Goal: Task Accomplishment & Management: Manage account settings

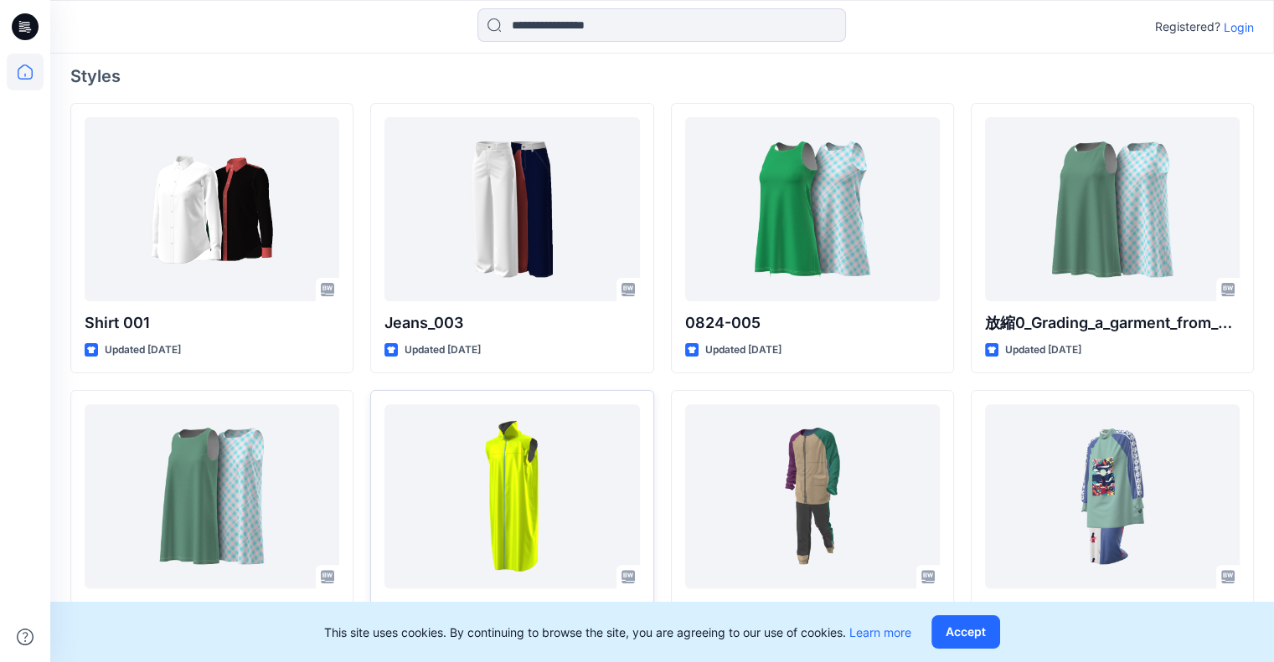
scroll to position [419, 0]
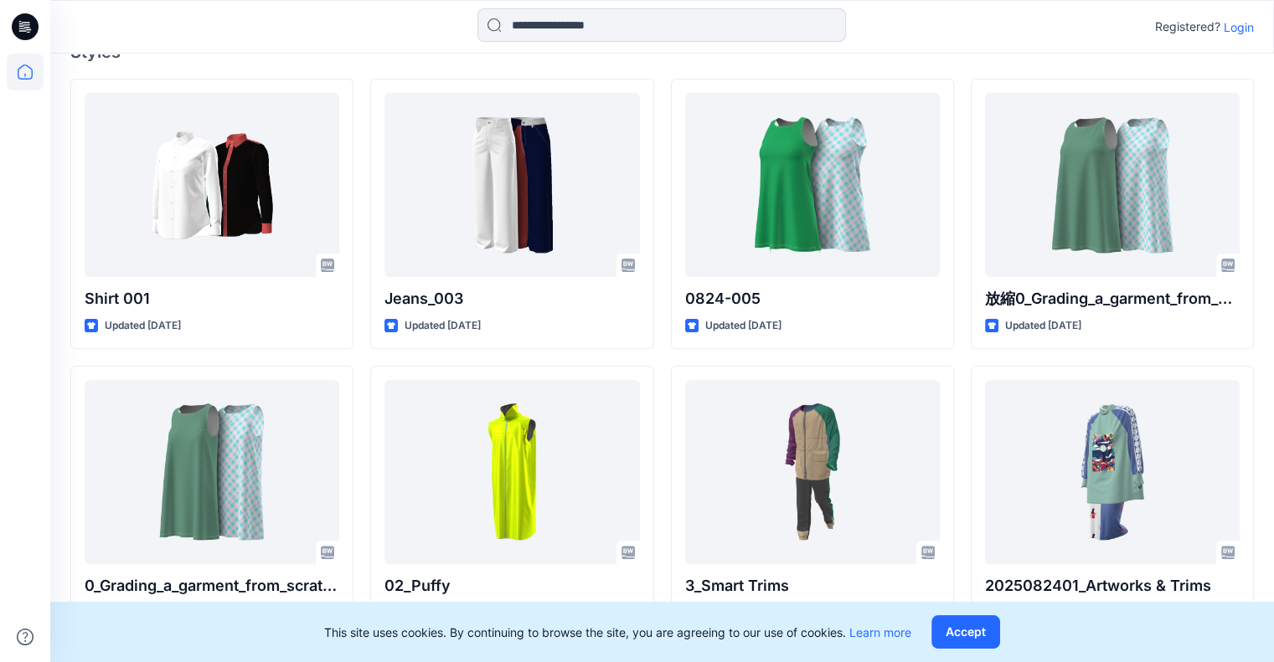
click at [1245, 27] on p "Login" at bounding box center [1239, 27] width 30 height 18
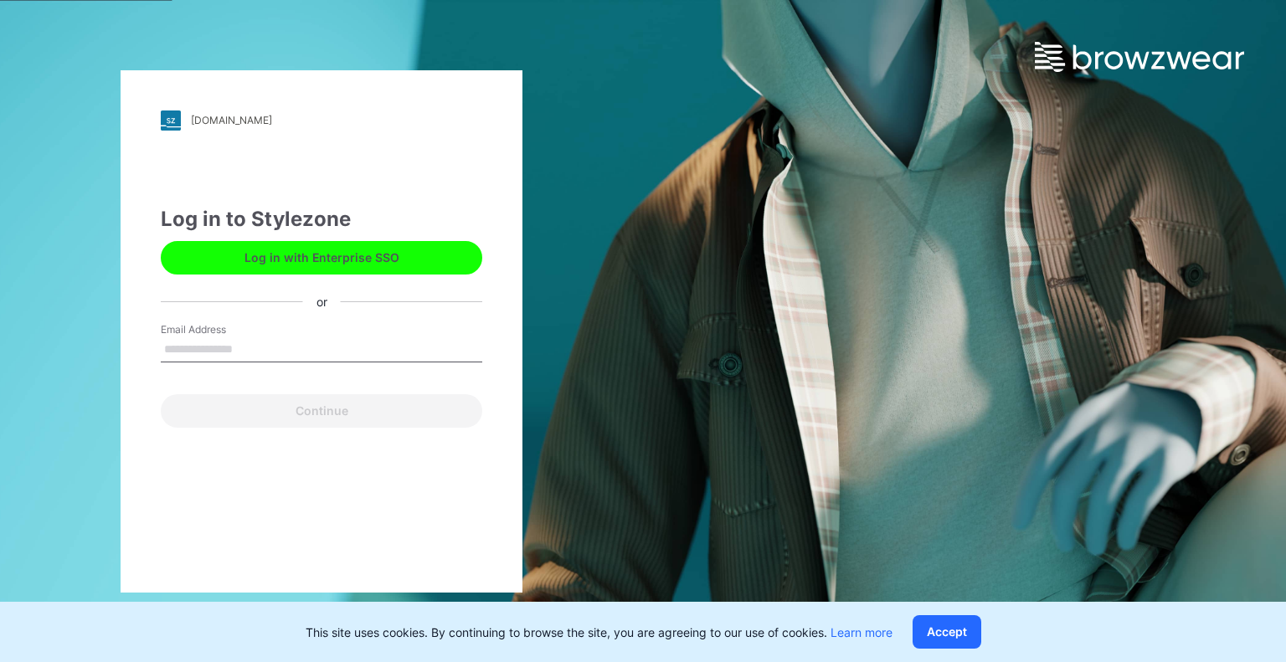
type input "**********"
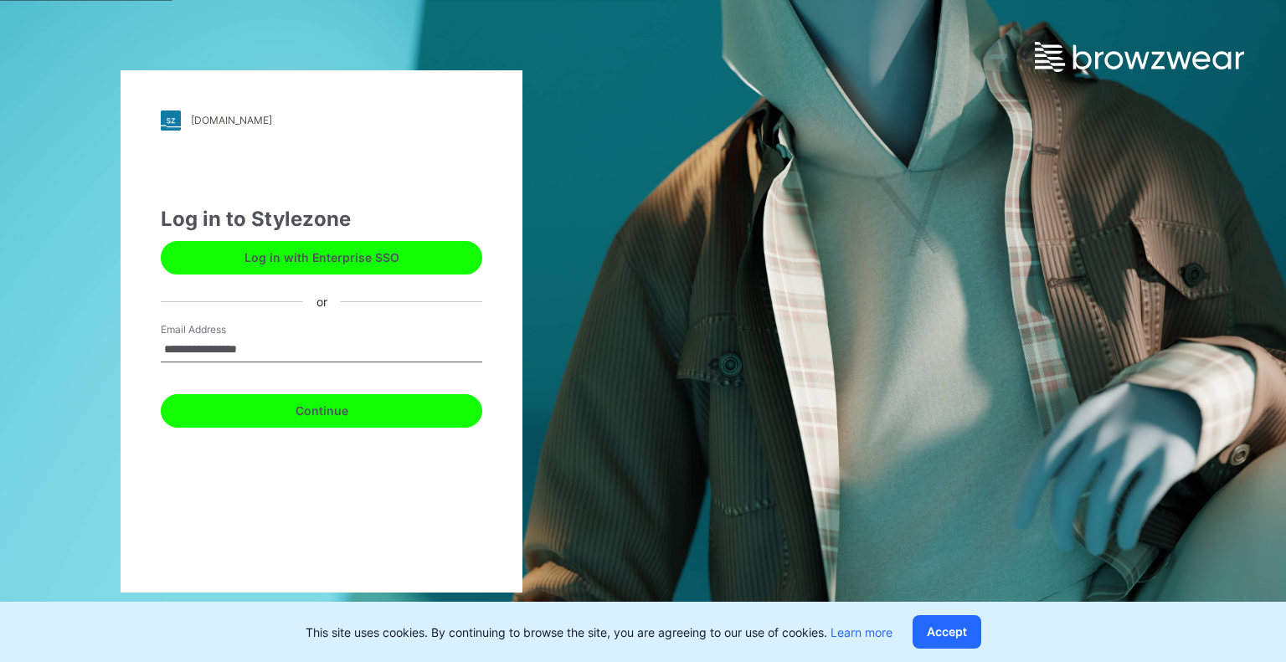
click at [283, 416] on button "Continue" at bounding box center [322, 411] width 322 height 34
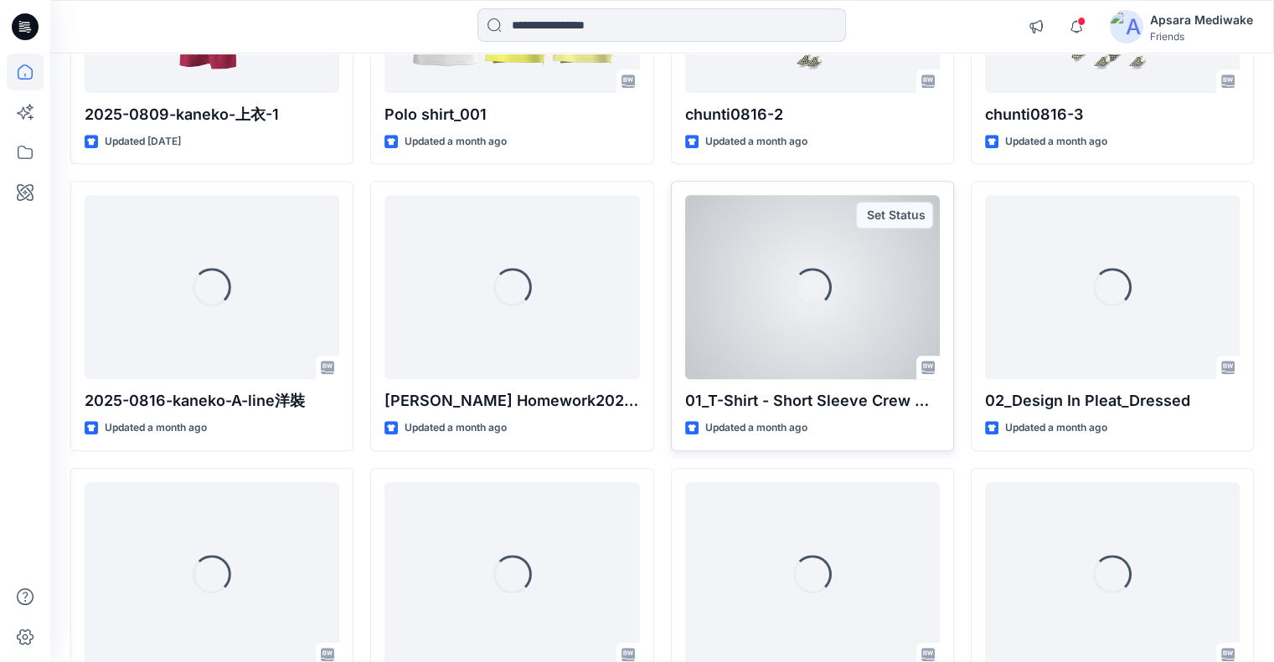
scroll to position [1333, 0]
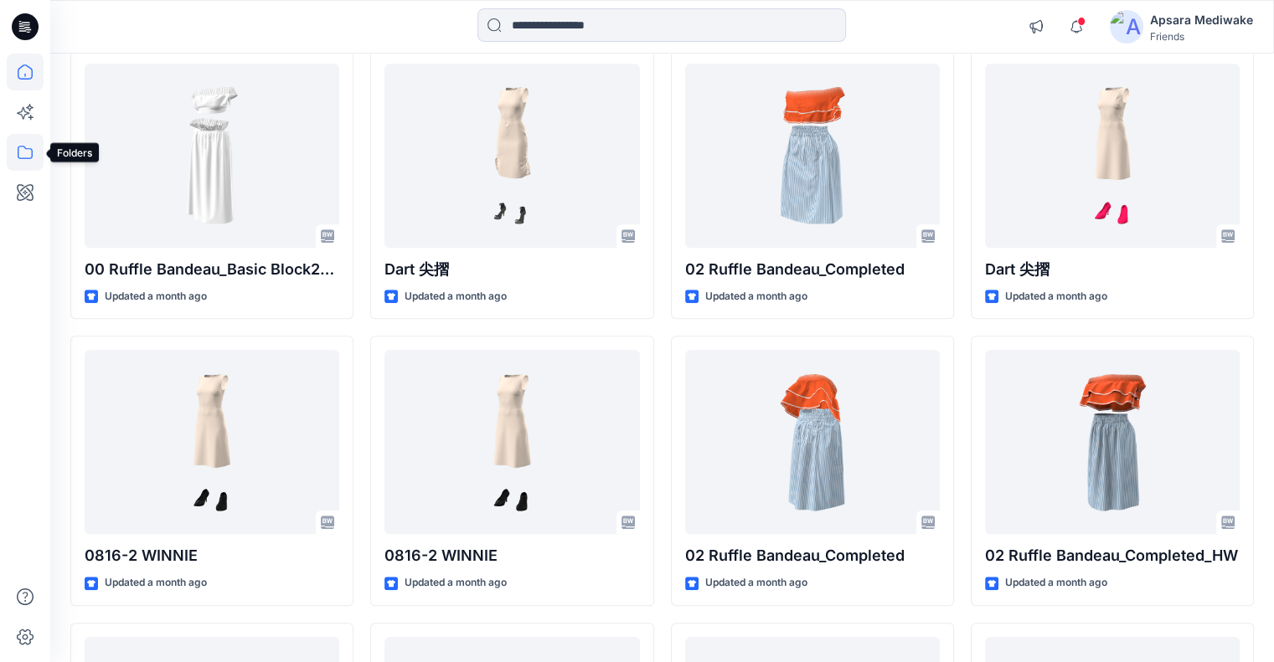
click at [32, 146] on icon at bounding box center [25, 152] width 37 height 37
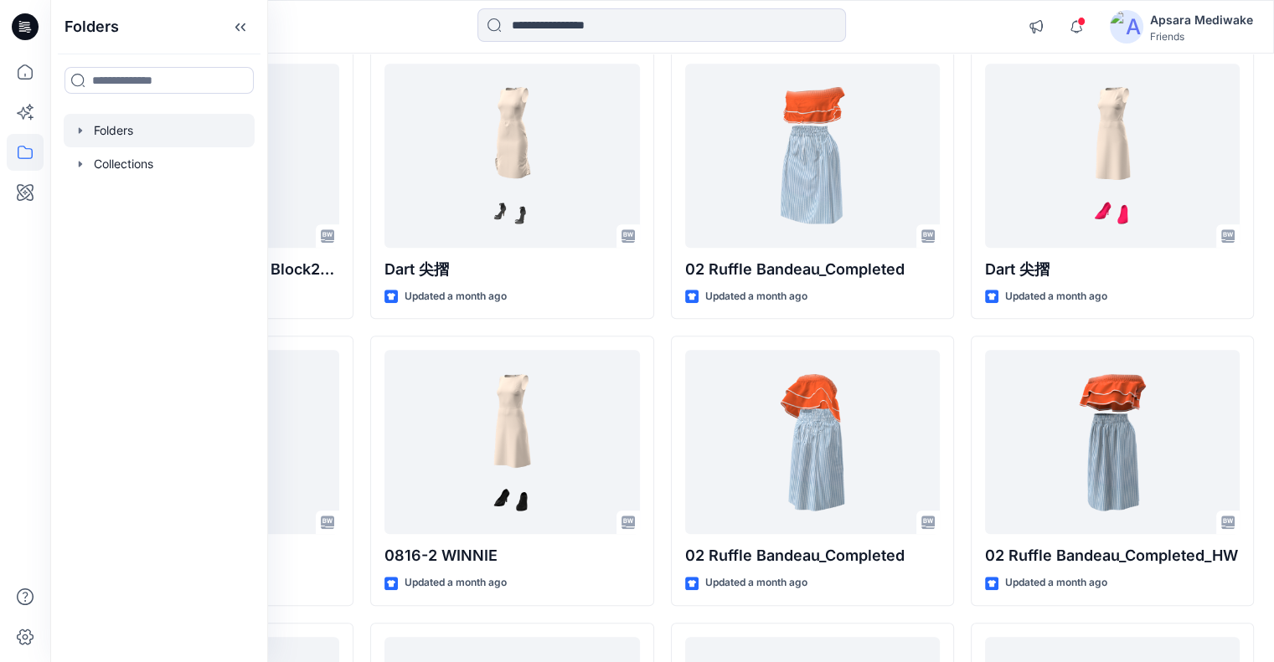
click at [162, 133] on div at bounding box center [159, 131] width 191 height 34
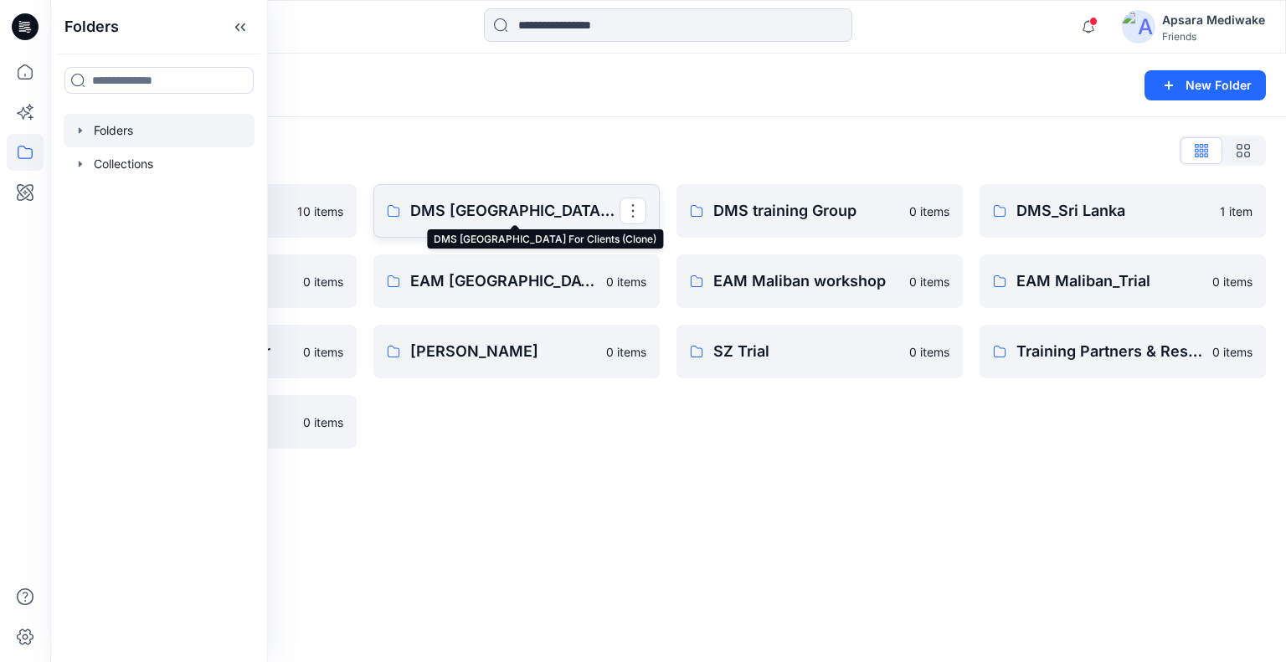
click at [547, 210] on p "DMS Sri Lanka For Clients (Clone)" at bounding box center [514, 210] width 209 height 23
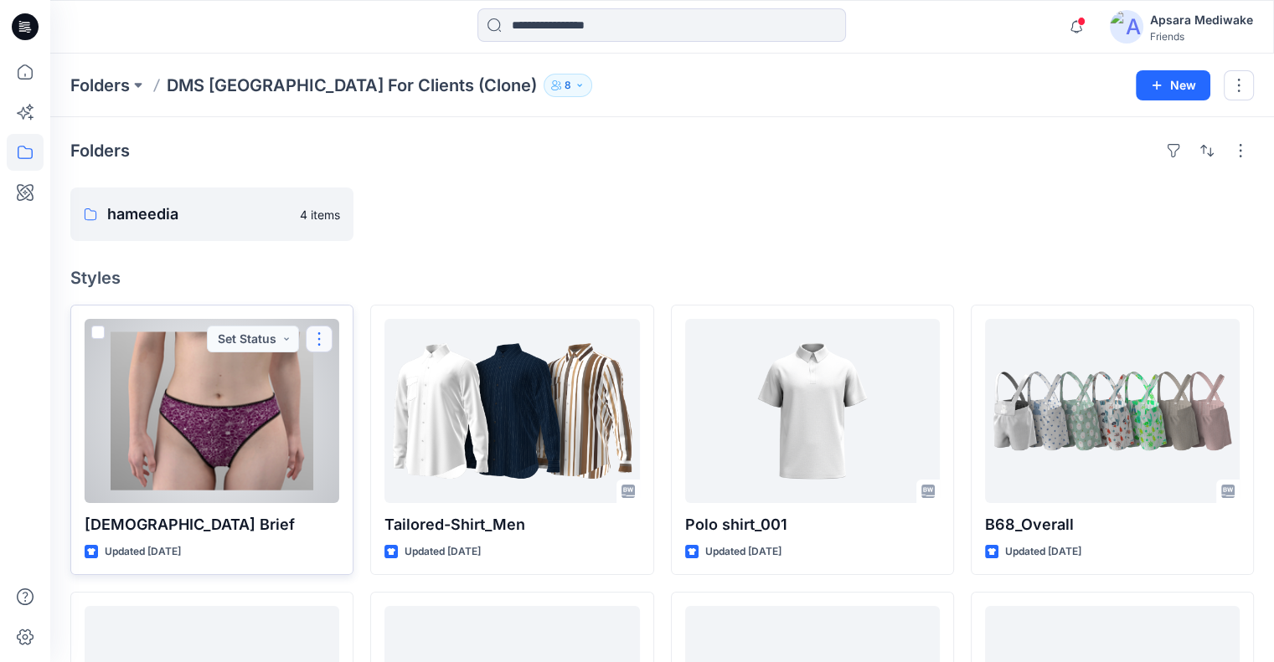
click at [323, 338] on button "button" at bounding box center [319, 339] width 27 height 27
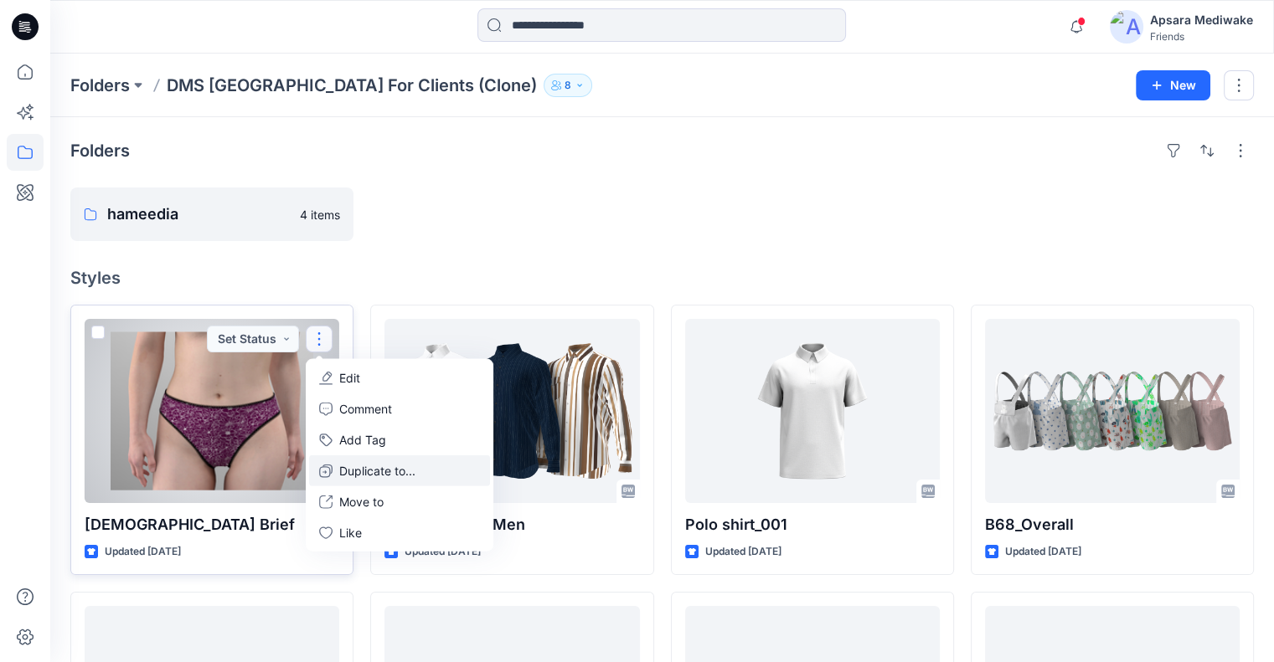
click at [372, 465] on p "Duplicate to..." at bounding box center [377, 471] width 76 height 18
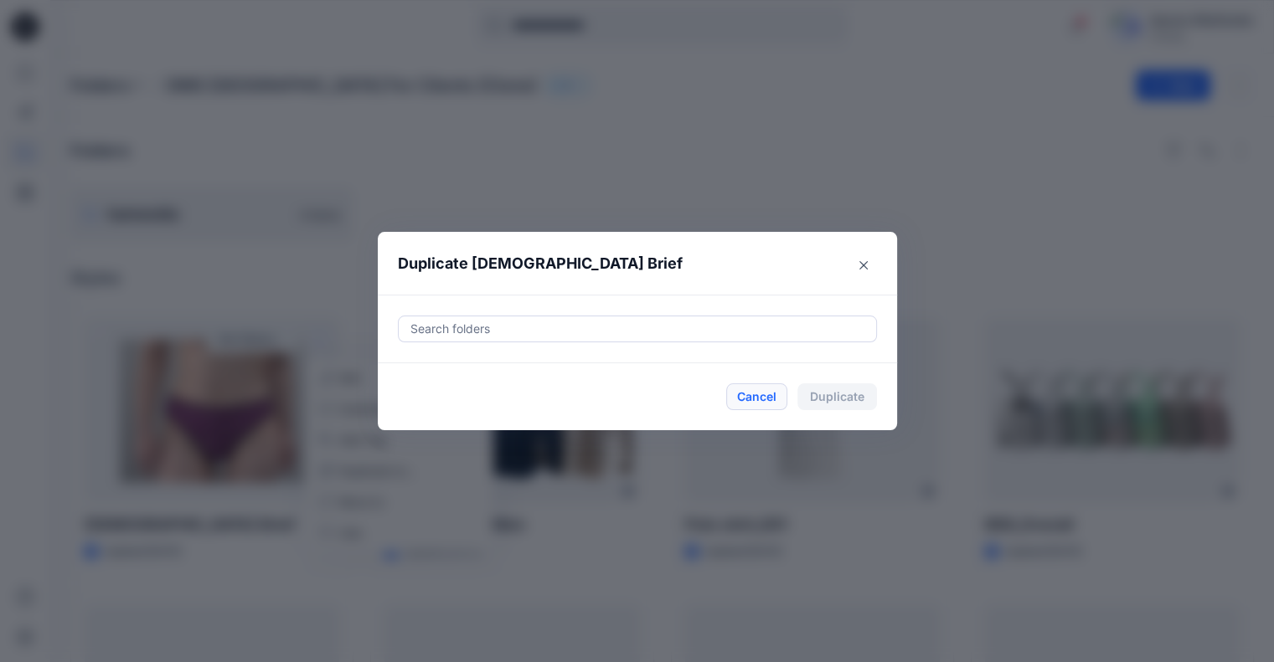
click at [763, 392] on button "Cancel" at bounding box center [756, 397] width 61 height 27
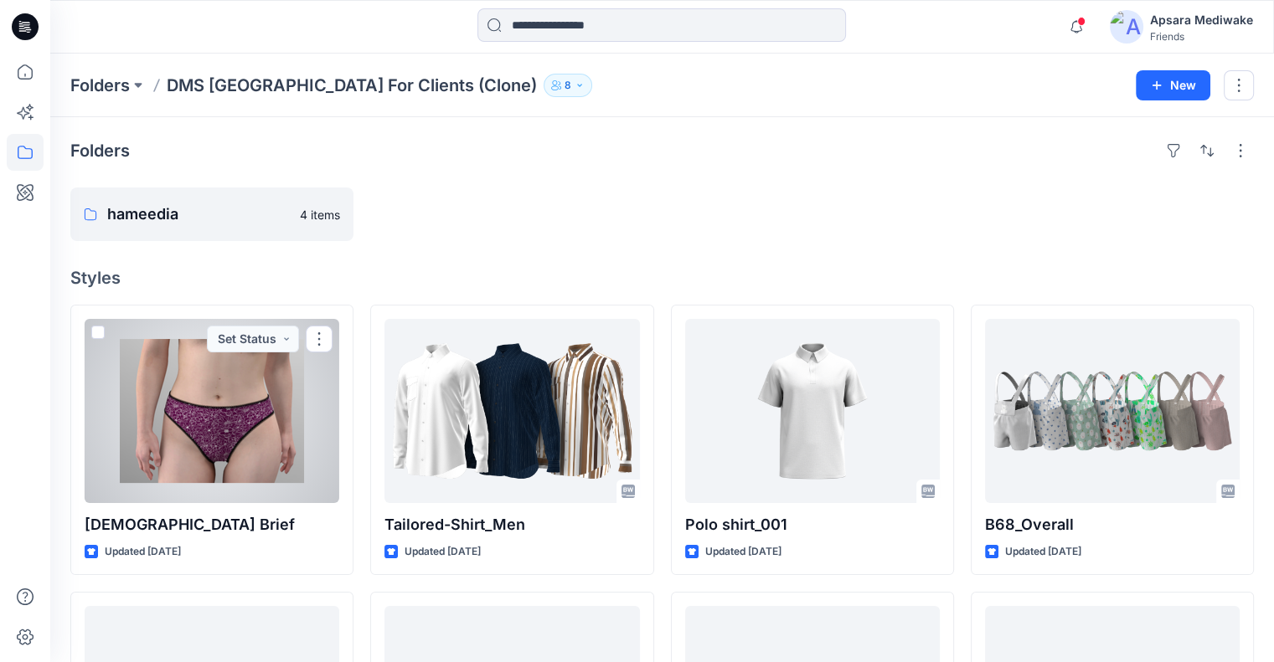
click at [148, 383] on div at bounding box center [212, 411] width 255 height 184
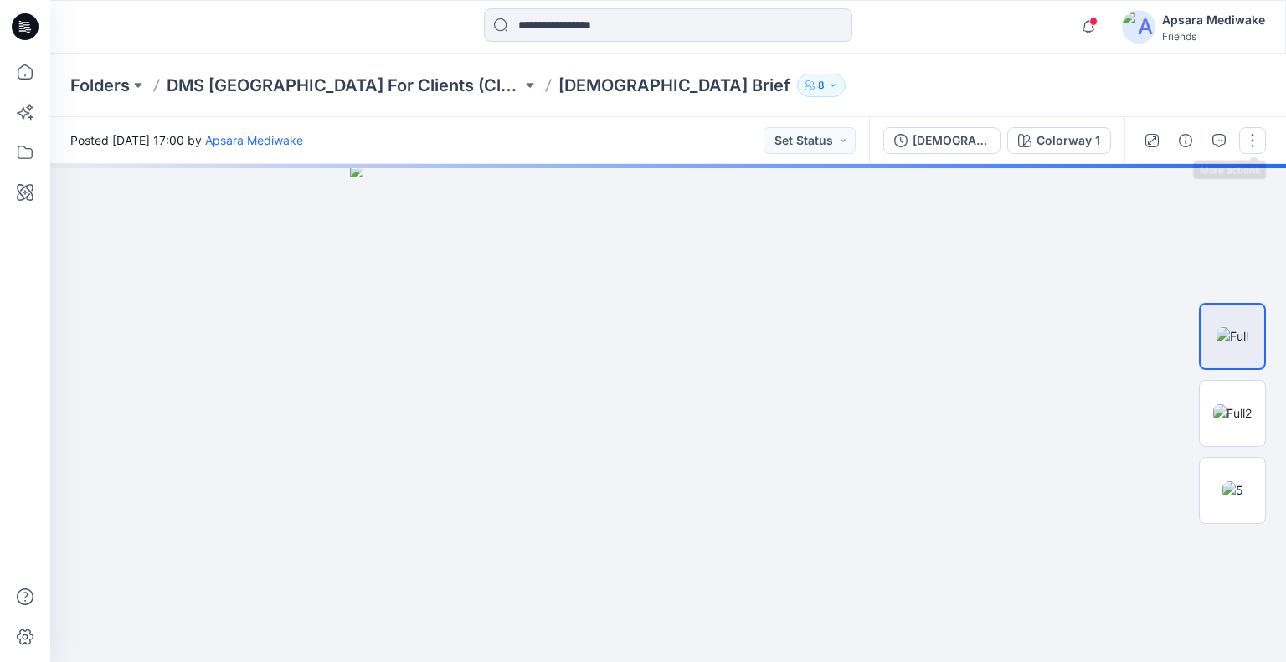
click at [1249, 137] on button "button" at bounding box center [1253, 140] width 27 height 27
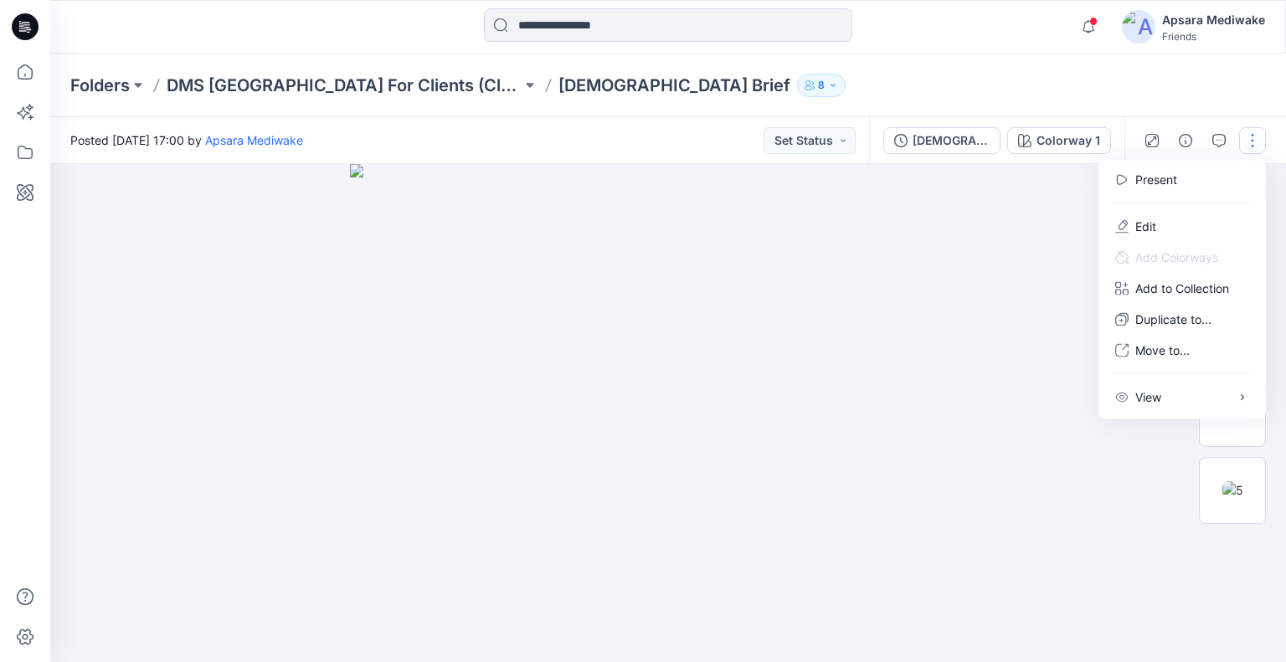
click at [828, 89] on icon "button" at bounding box center [833, 85] width 10 height 10
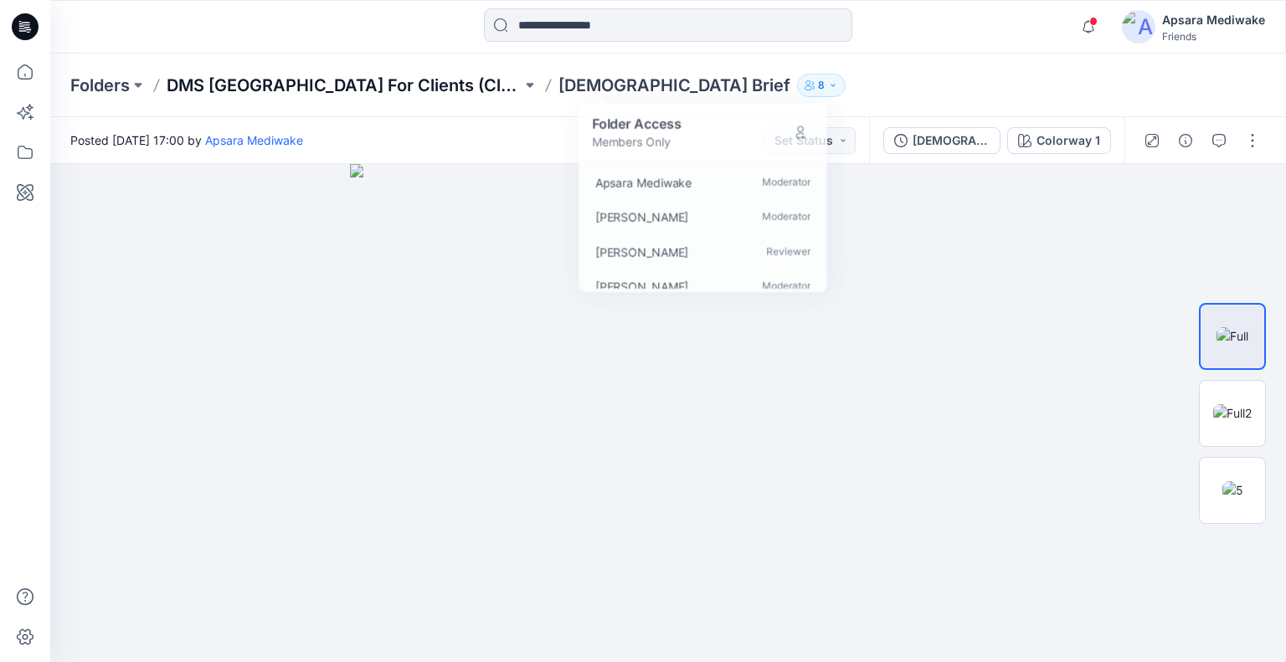
click at [388, 85] on p "DMS Sri Lanka For Clients (Clone)" at bounding box center [344, 85] width 355 height 23
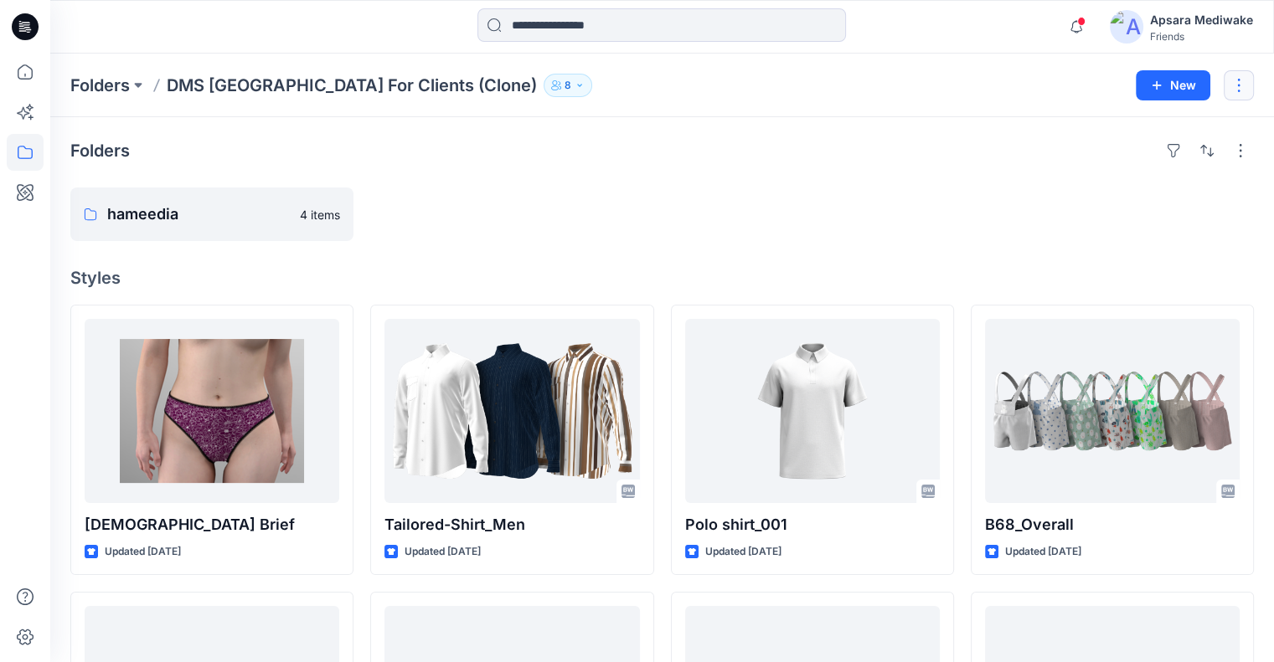
click at [1245, 80] on button "button" at bounding box center [1239, 85] width 30 height 30
click at [1147, 193] on p "Manage Users" at bounding box center [1139, 188] width 79 height 18
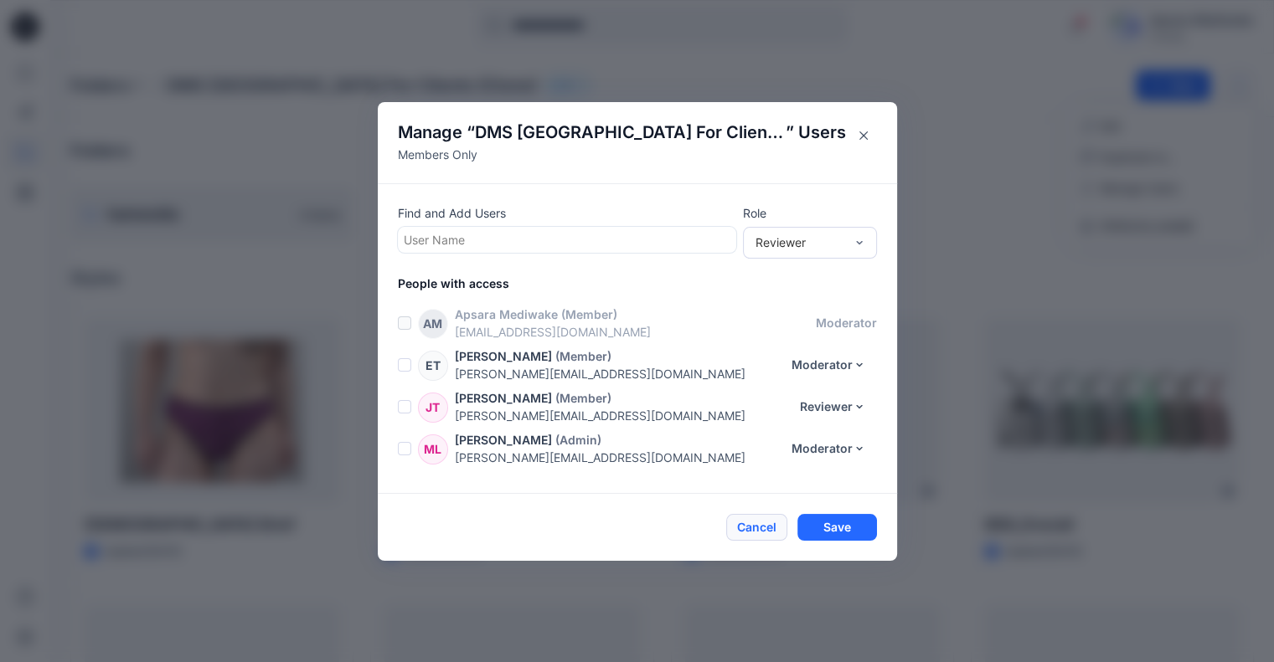
click at [770, 521] on button "Cancel" at bounding box center [756, 527] width 61 height 27
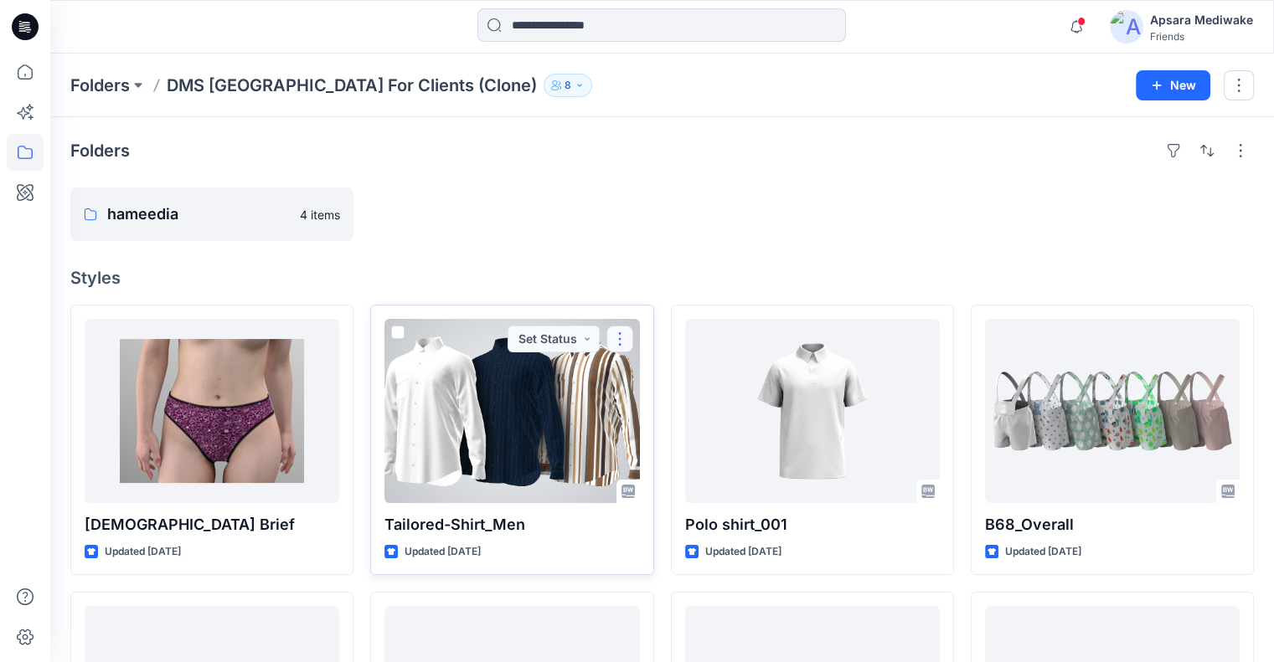
click at [623, 339] on button "button" at bounding box center [619, 339] width 27 height 27
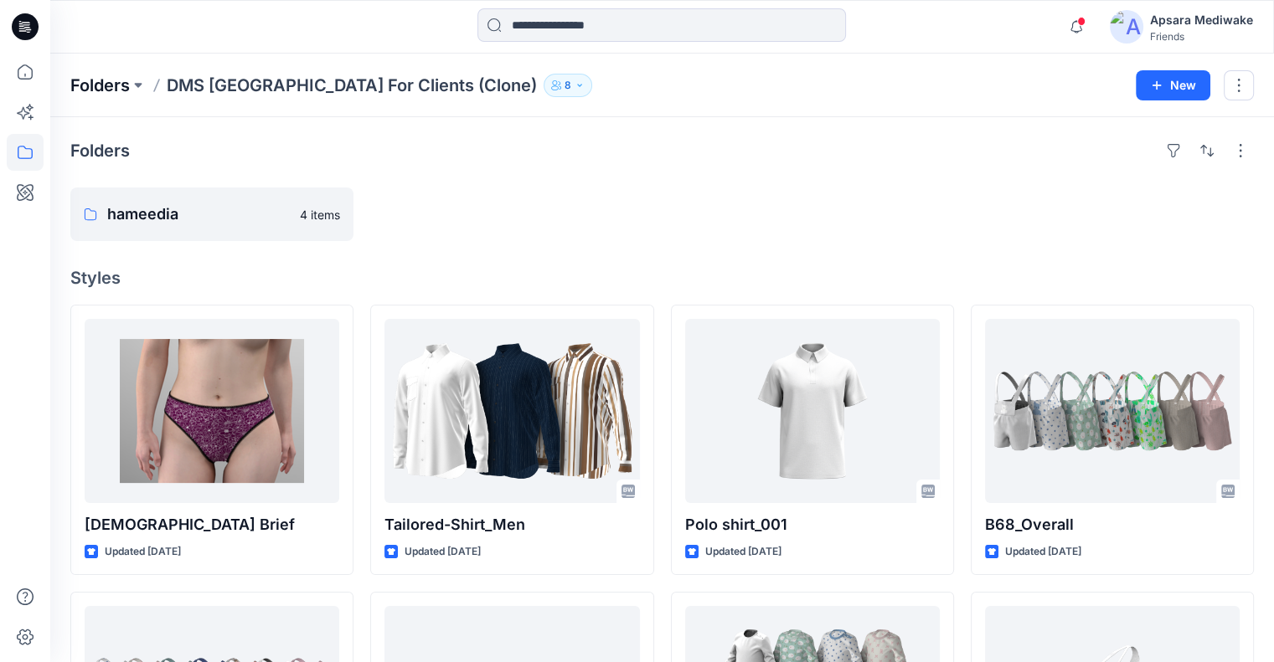
click at [112, 84] on p "Folders" at bounding box center [99, 85] width 59 height 23
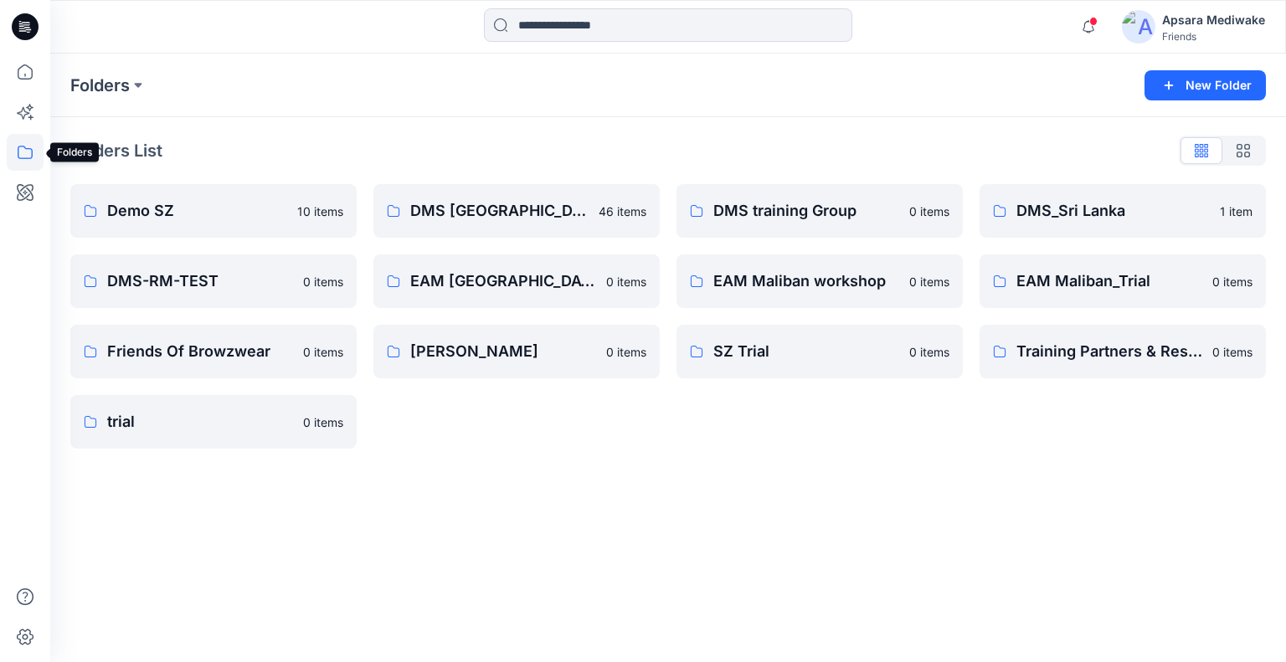
click at [30, 148] on icon at bounding box center [25, 152] width 37 height 37
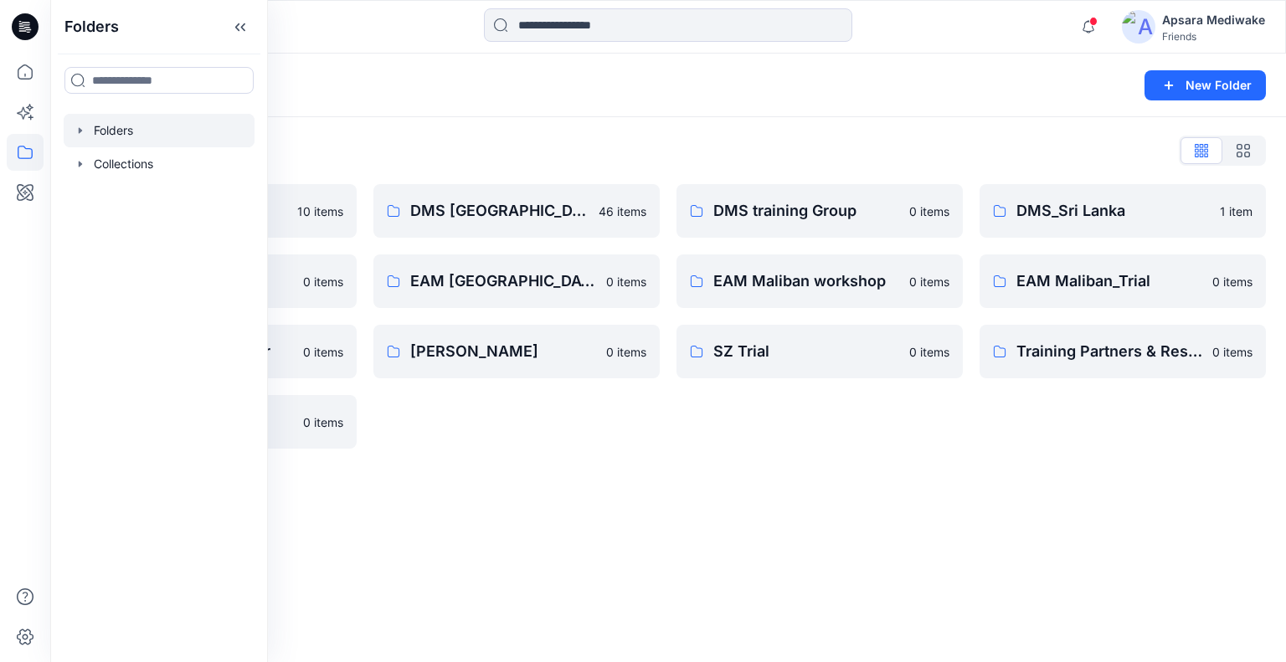
click at [120, 131] on div at bounding box center [159, 131] width 191 height 34
click at [82, 131] on icon "button" at bounding box center [80, 130] width 13 height 13
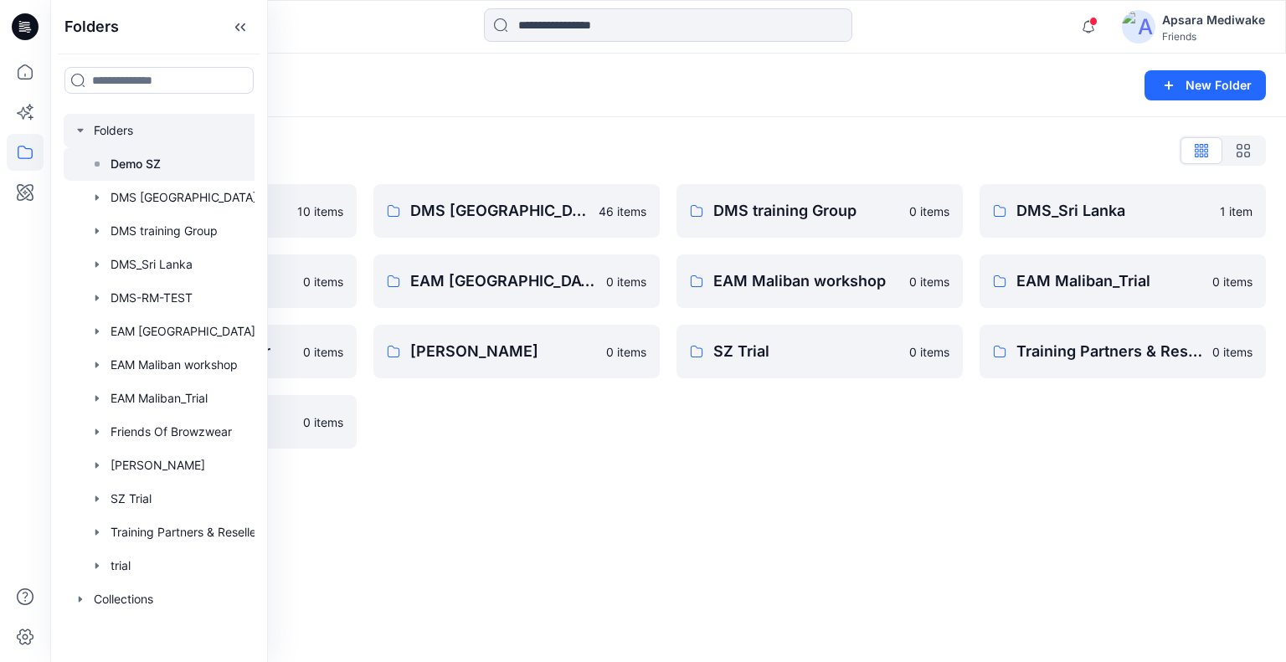
click at [111, 162] on p "Demo SZ" at bounding box center [136, 164] width 50 height 20
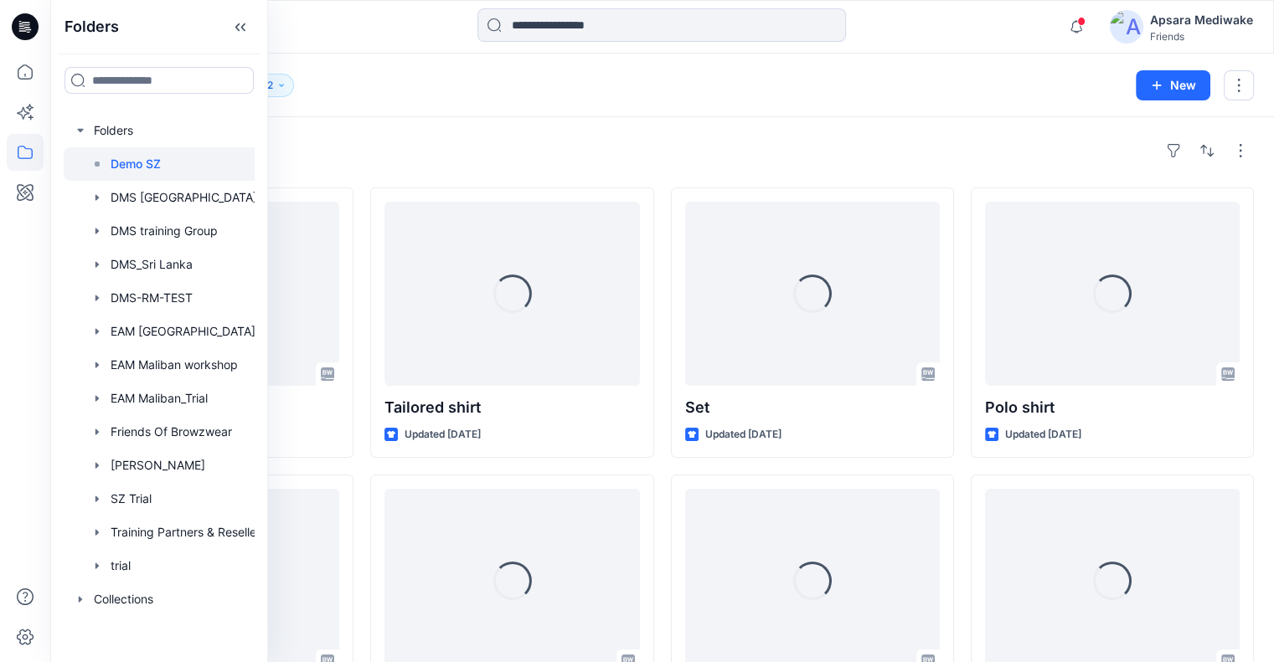
click at [99, 163] on rect at bounding box center [97, 164] width 5 height 5
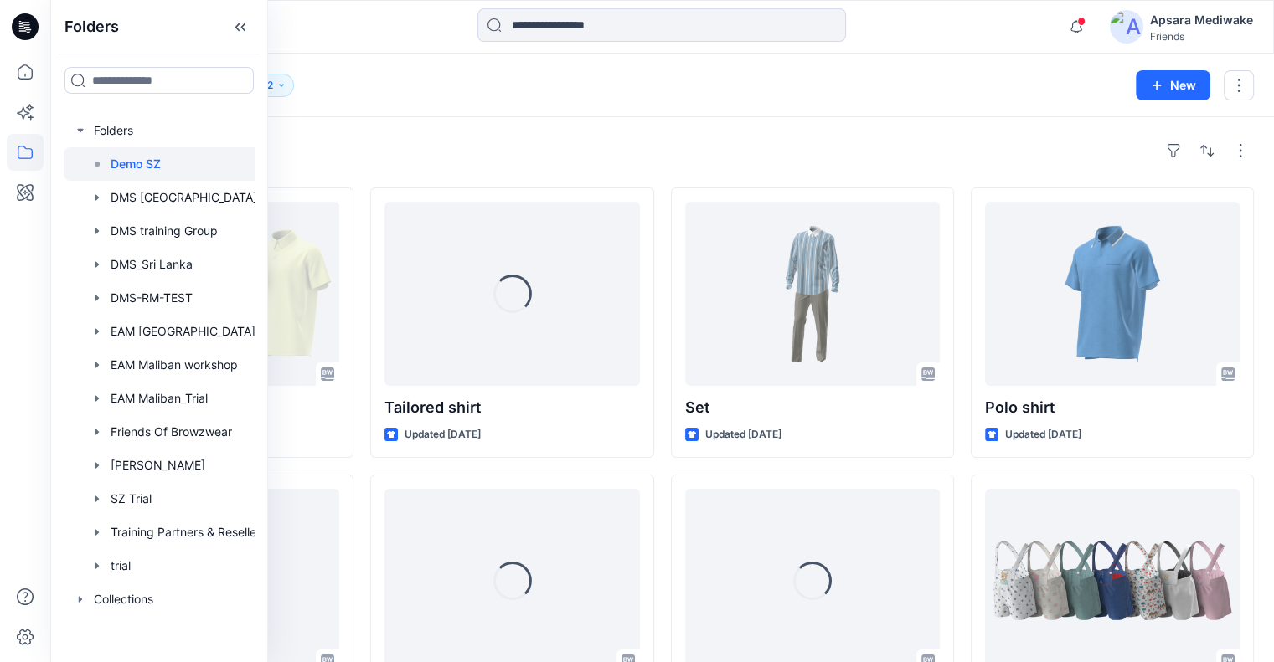
click at [374, 101] on div "Folders Demo SZ 2 New" at bounding box center [662, 86] width 1224 height 64
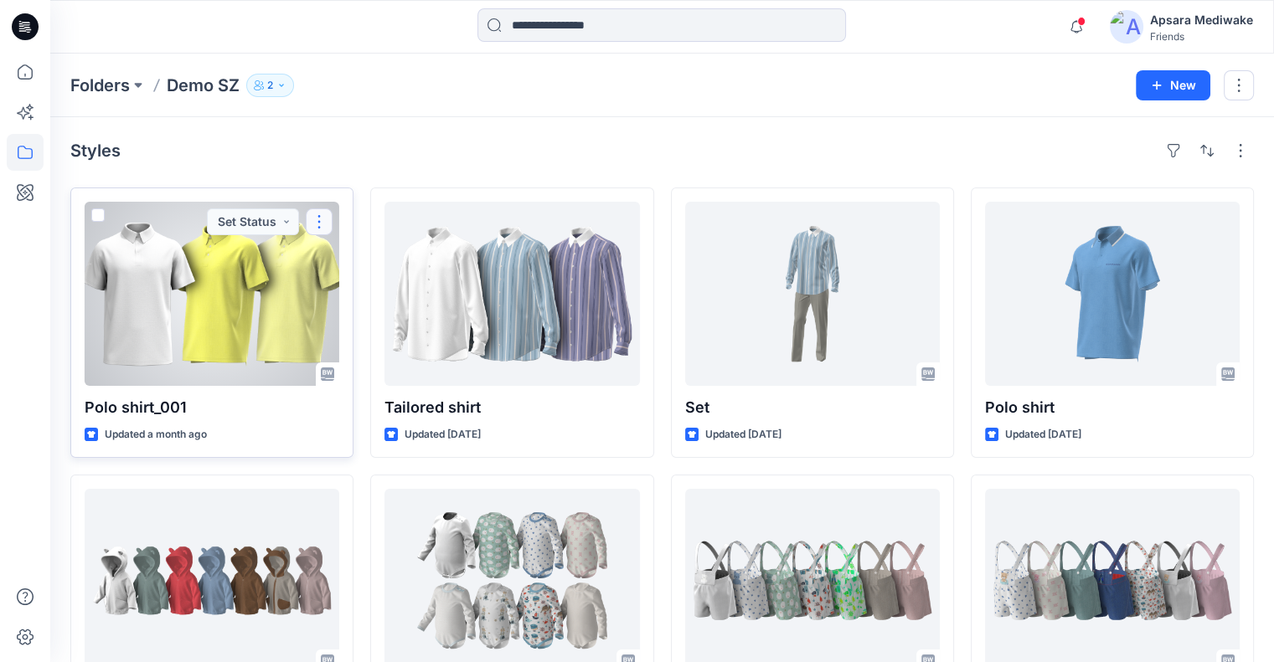
click at [320, 217] on button "button" at bounding box center [319, 222] width 27 height 27
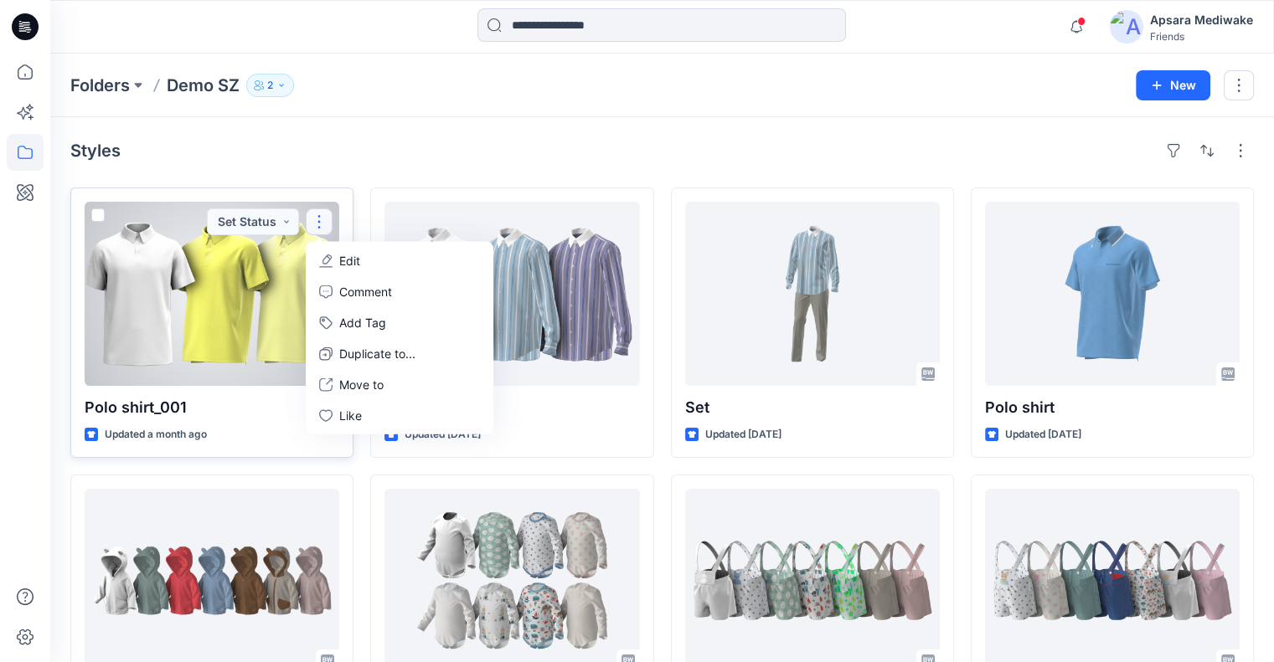
click at [95, 214] on span at bounding box center [97, 215] width 13 height 13
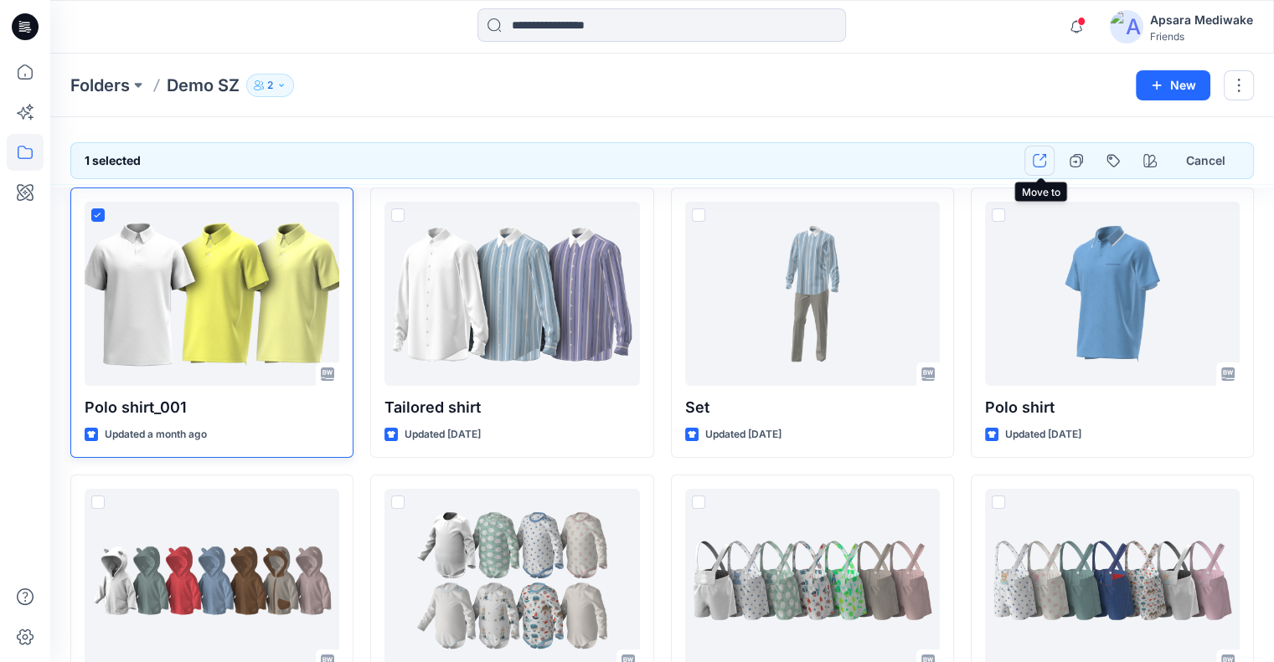
click at [1041, 161] on icon "button" at bounding box center [1039, 160] width 13 height 13
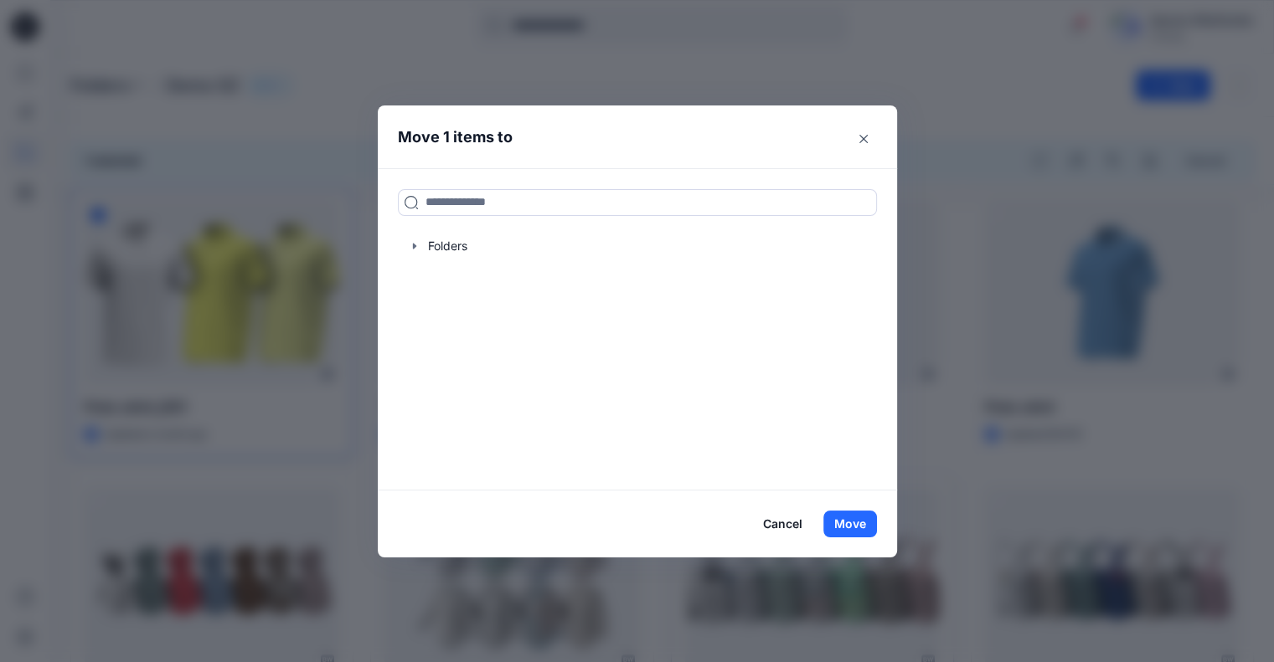
click at [774, 524] on button "Cancel" at bounding box center [782, 524] width 61 height 27
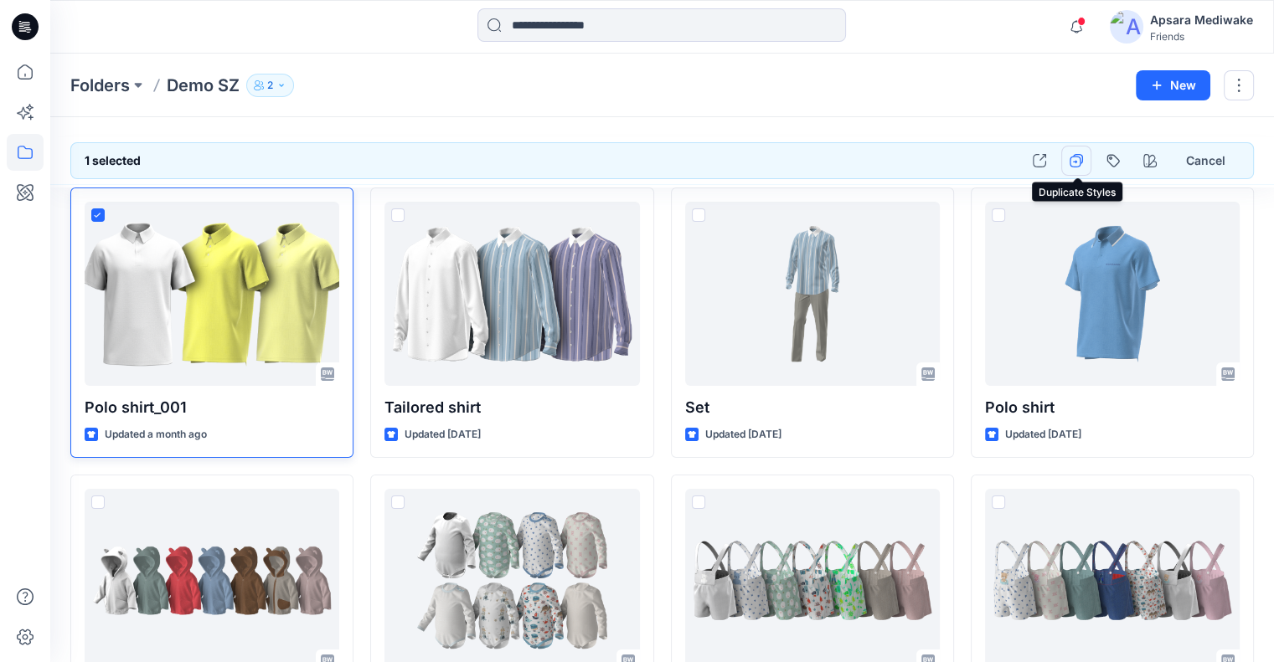
click at [1077, 158] on icon "button" at bounding box center [1076, 160] width 13 height 13
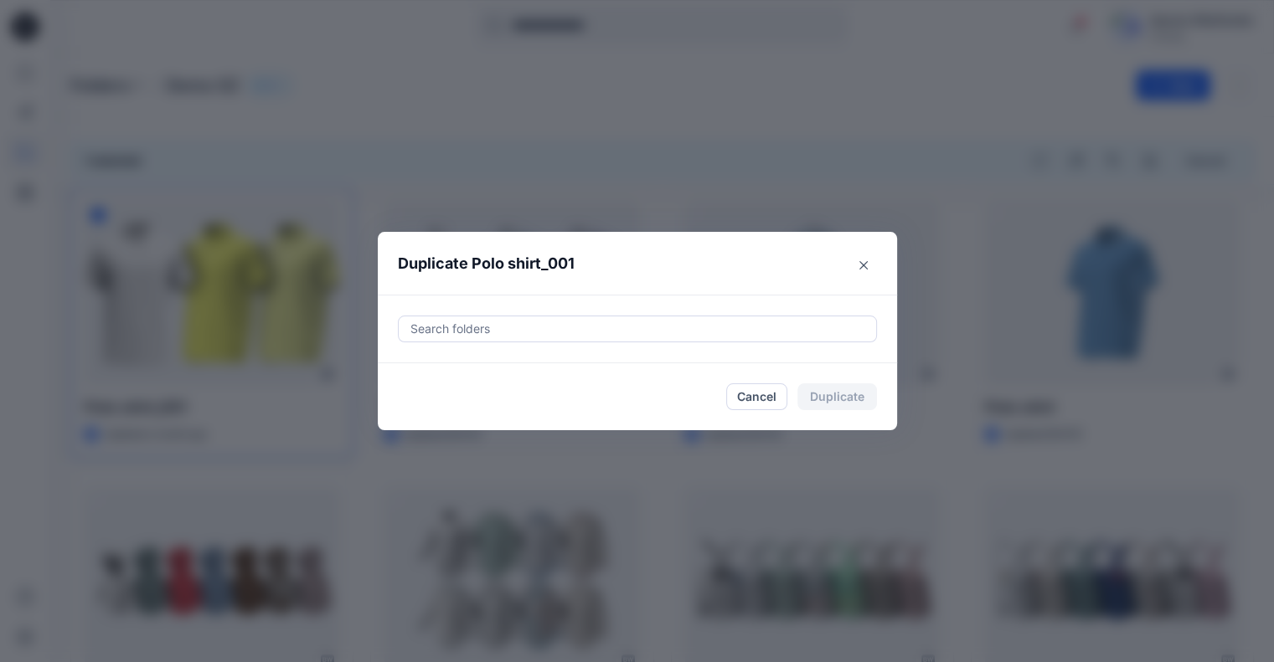
click at [573, 322] on div at bounding box center [637, 329] width 457 height 20
click at [638, 326] on div at bounding box center [637, 329] width 457 height 20
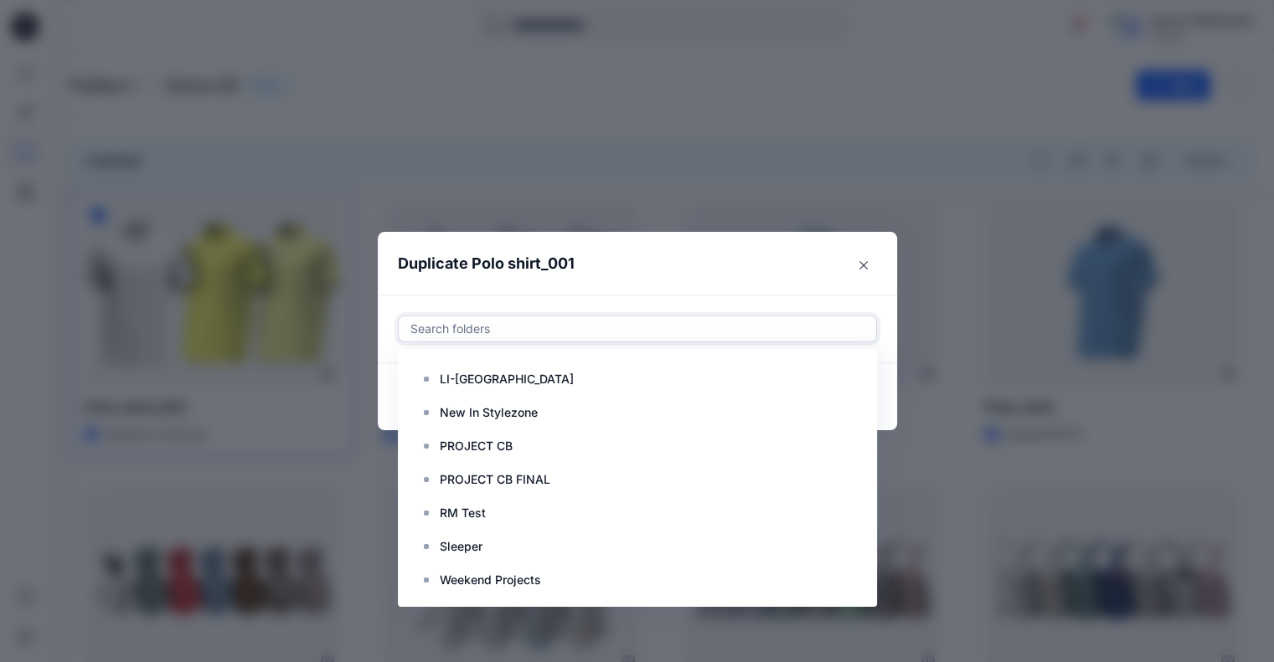
scroll to position [251, 0]
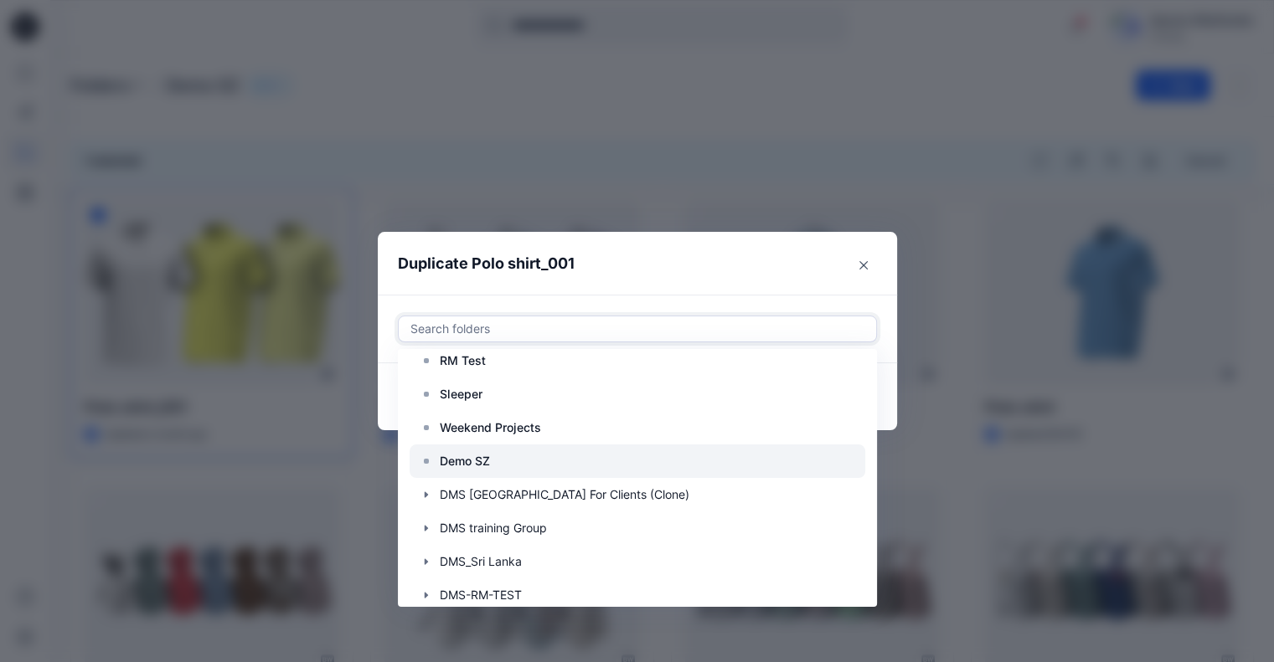
click at [490, 463] on p "Demo SZ" at bounding box center [465, 461] width 50 height 20
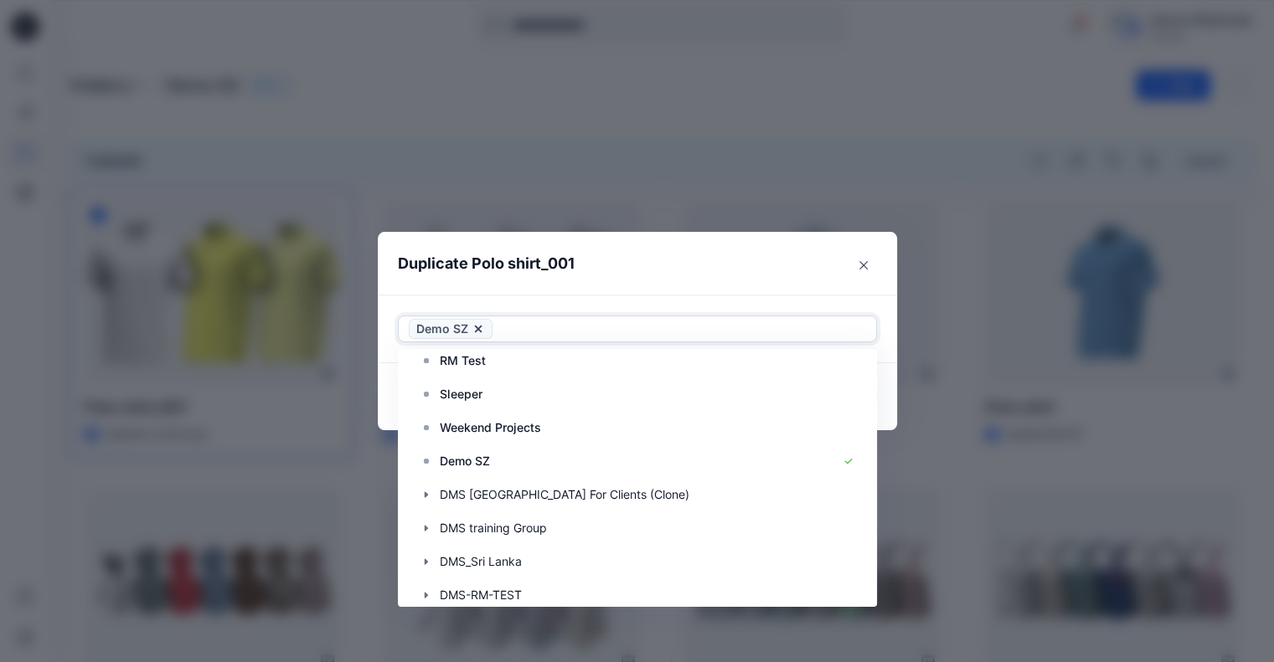
click at [564, 304] on div "Use Up and Down to choose options, press Enter to select the currently focused …" at bounding box center [637, 329] width 519 height 69
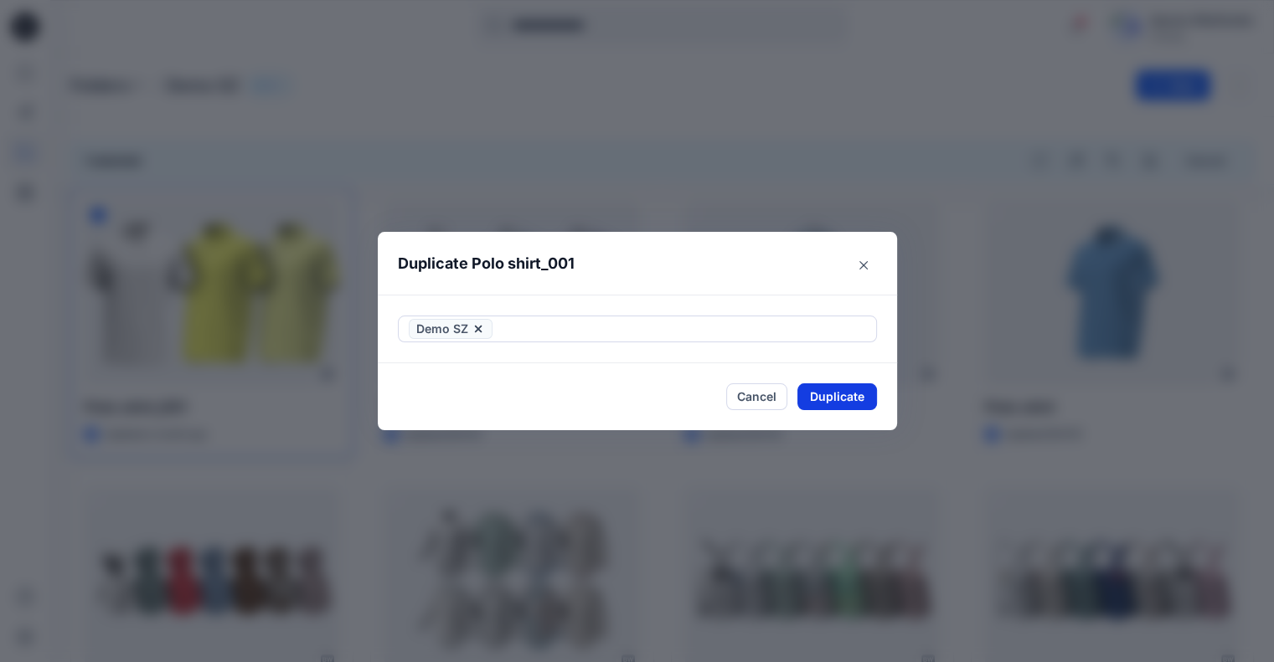
click at [822, 394] on button "Duplicate" at bounding box center [837, 397] width 80 height 27
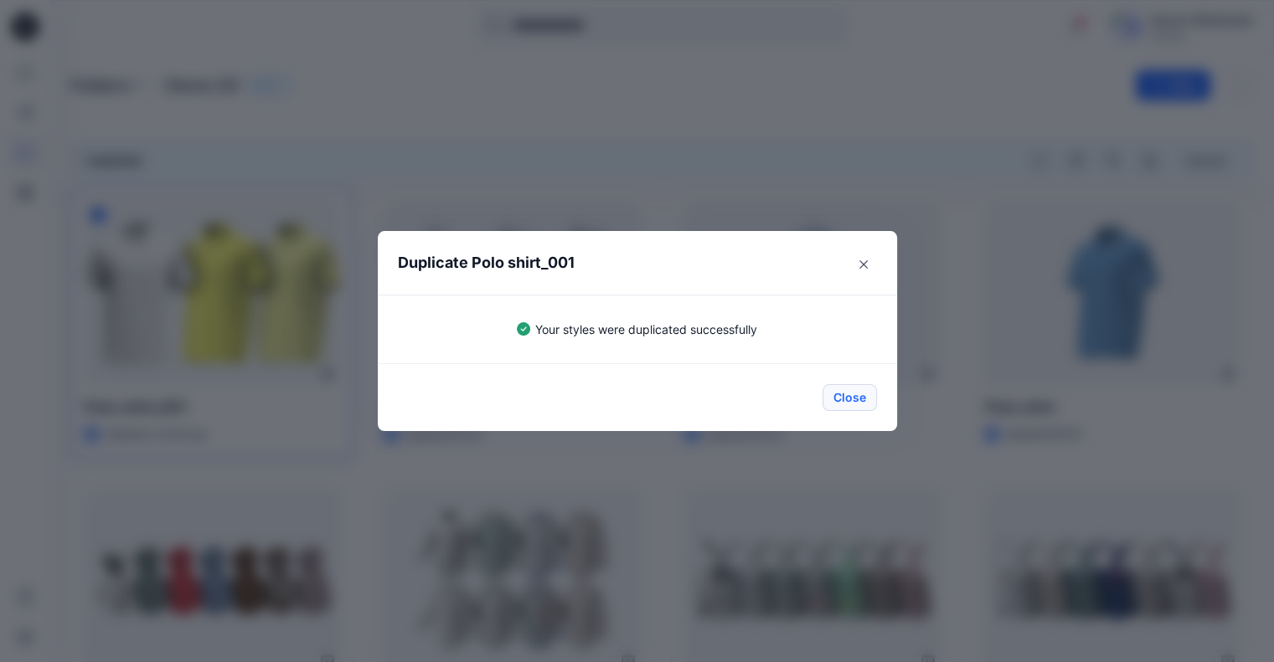
click at [836, 397] on button "Close" at bounding box center [849, 397] width 54 height 27
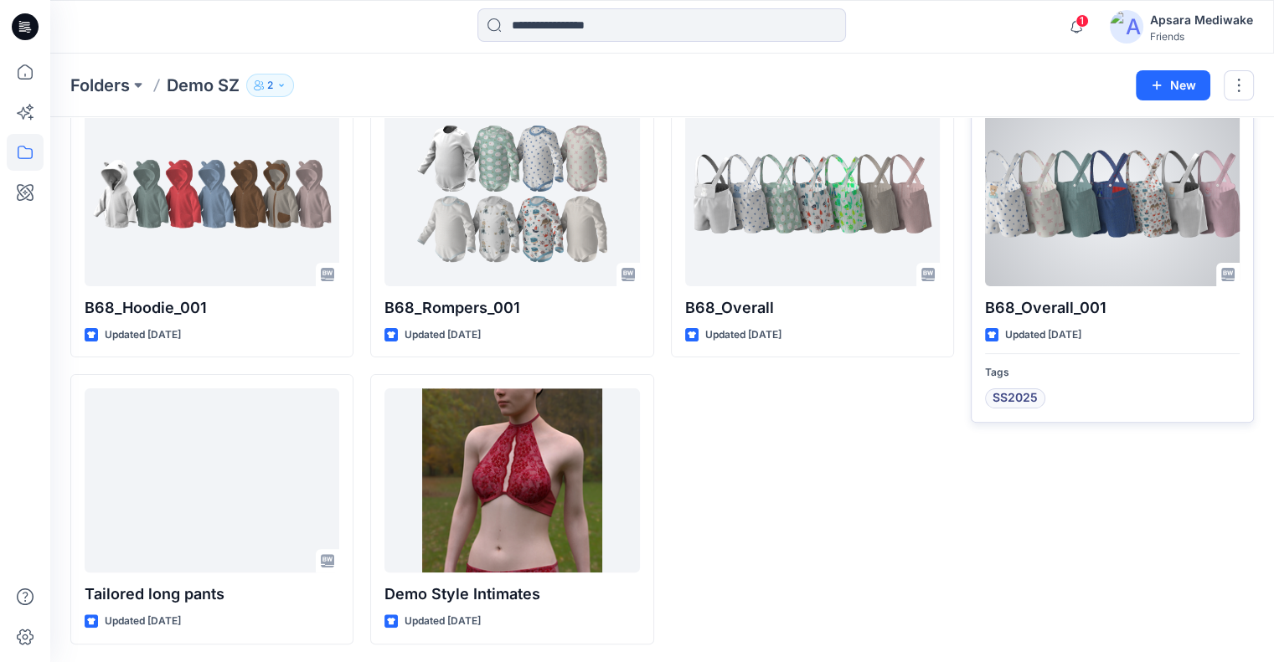
scroll to position [0, 0]
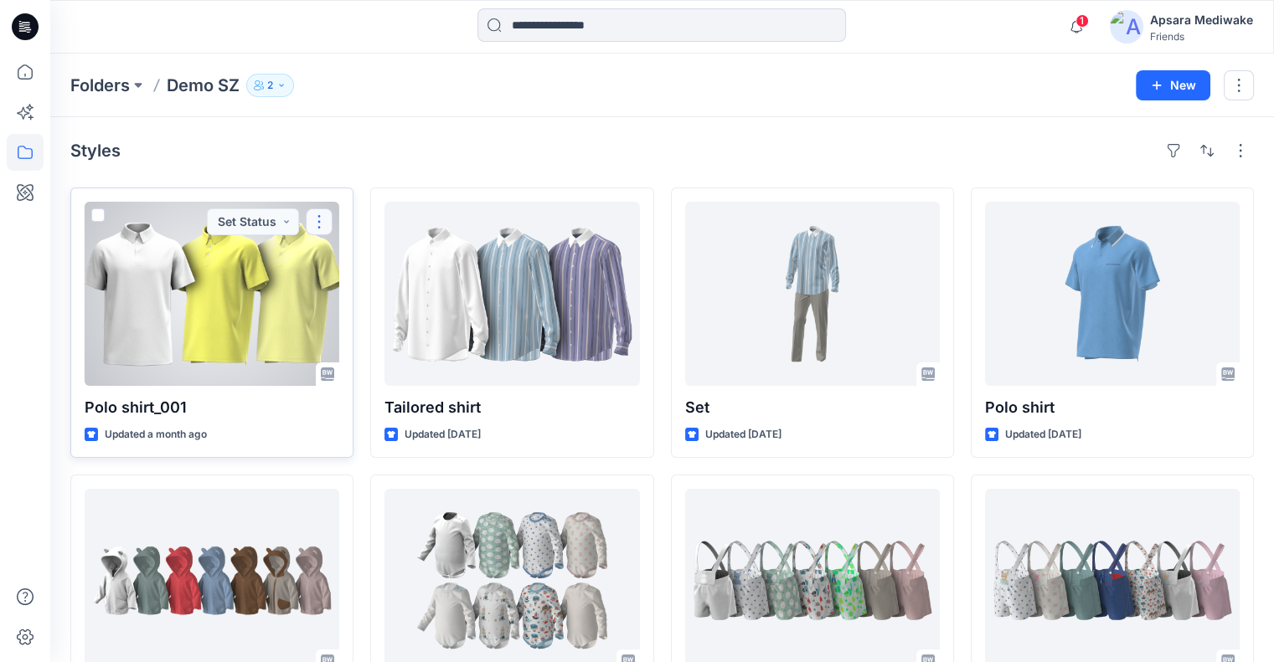
click at [325, 221] on button "button" at bounding box center [319, 222] width 27 height 27
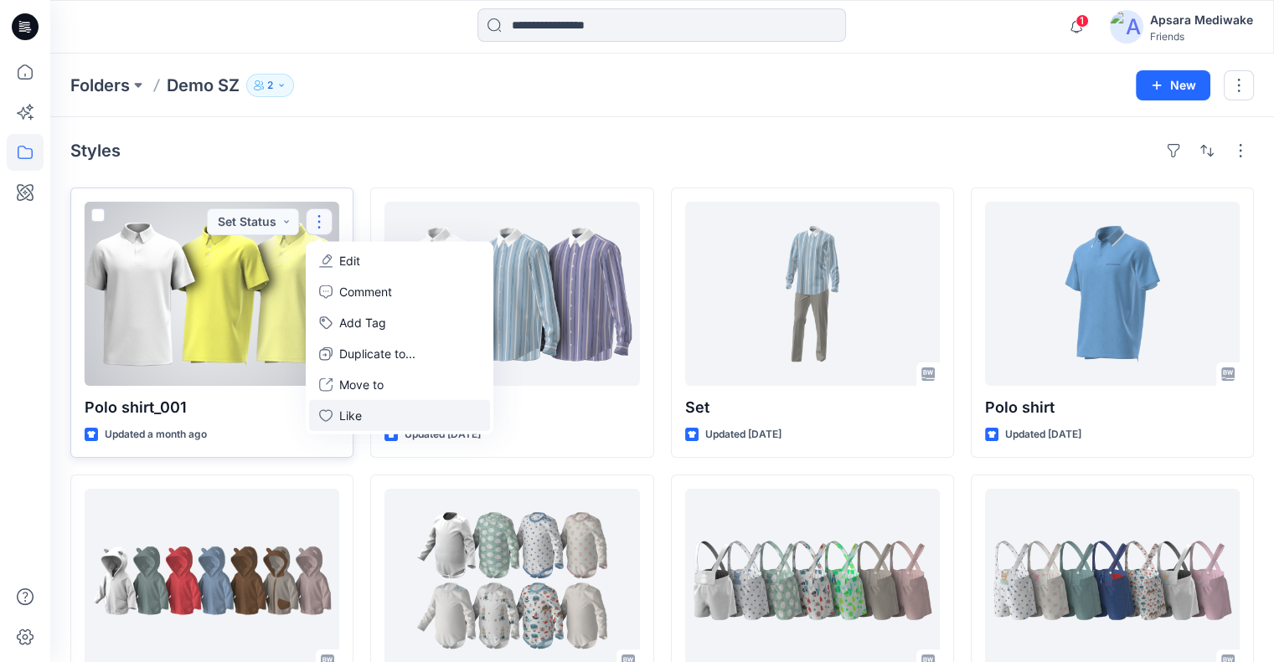
click at [337, 415] on button "Like" at bounding box center [399, 415] width 181 height 31
click at [350, 415] on p "Unlike" at bounding box center [356, 416] width 34 height 18
click at [268, 423] on div "Polo shirt_001 Updated a month ago Set Status Edit Comment Add Tag Duplicate to…" at bounding box center [211, 323] width 283 height 271
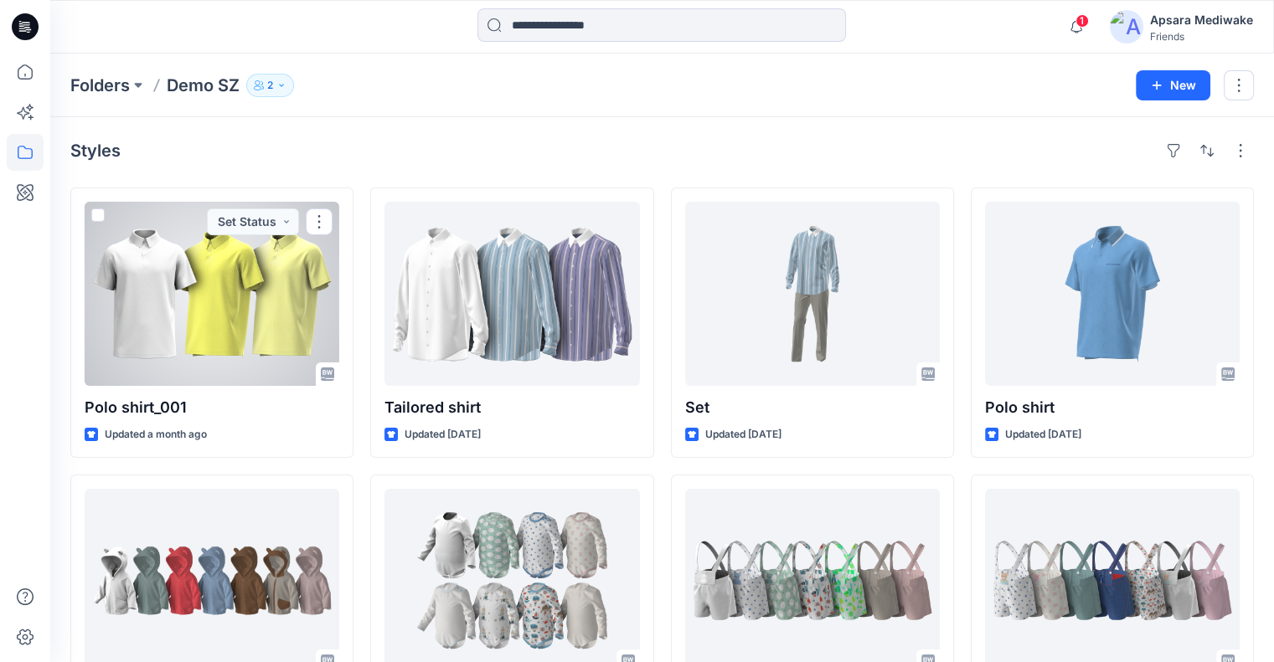
drag, startPoint x: 260, startPoint y: 424, endPoint x: 661, endPoint y: 131, distance: 495.7
click at [661, 131] on div "Styles Polo shirt_001 Updated a month ago Set Status B68_Hoodie_001 Updated 4 m…" at bounding box center [662, 584] width 1224 height 935
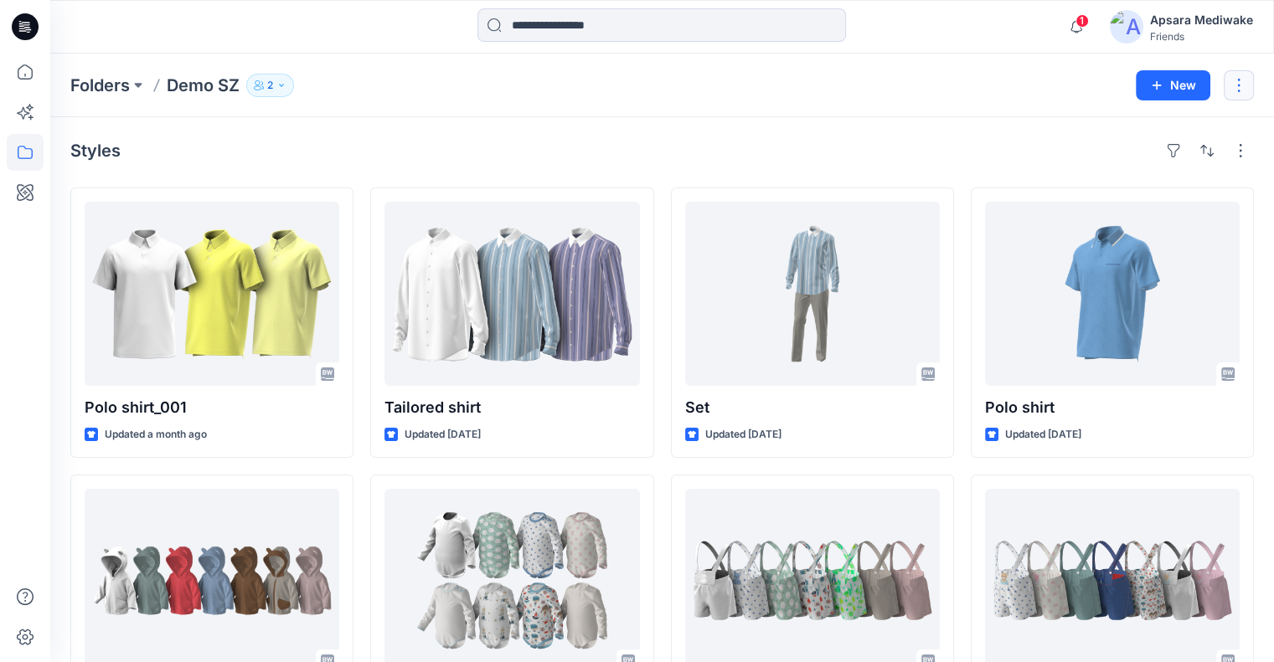
click at [1231, 83] on button "button" at bounding box center [1239, 85] width 30 height 30
drag, startPoint x: 955, startPoint y: 140, endPoint x: 1286, endPoint y: 81, distance: 336.0
click at [955, 140] on div "Styles" at bounding box center [661, 150] width 1183 height 27
click at [1242, 143] on button "button" at bounding box center [1240, 150] width 27 height 27
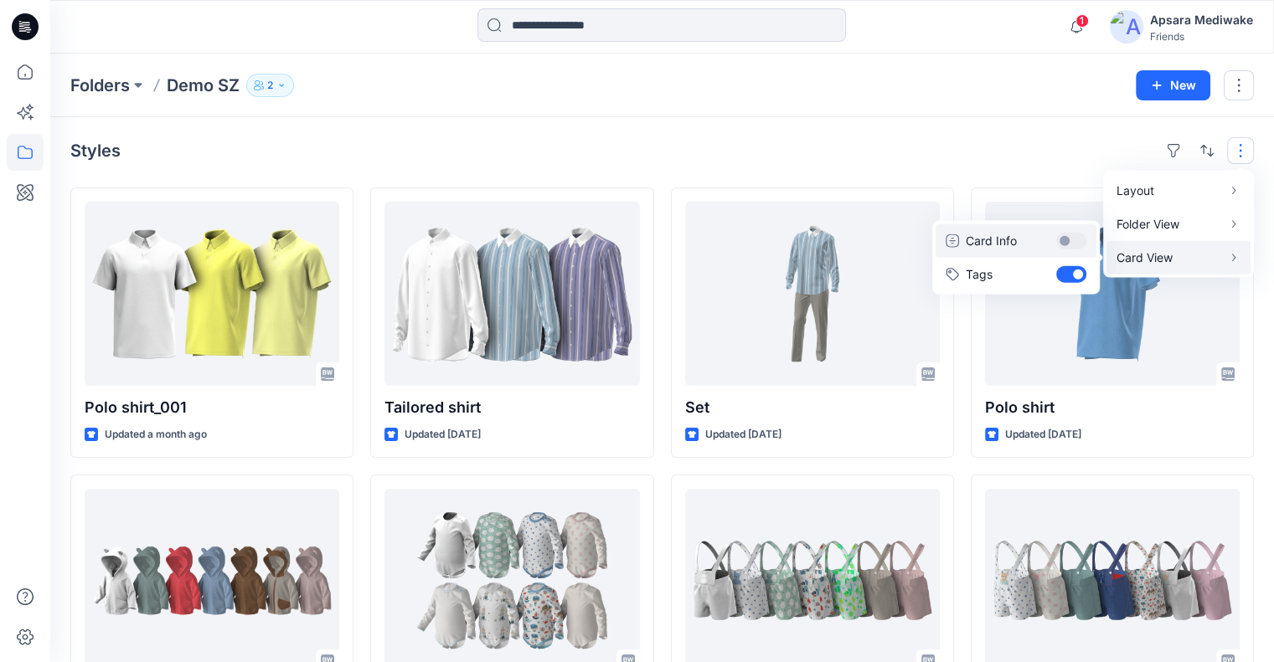
click at [1080, 240] on button "Card Info" at bounding box center [1015, 241] width 161 height 34
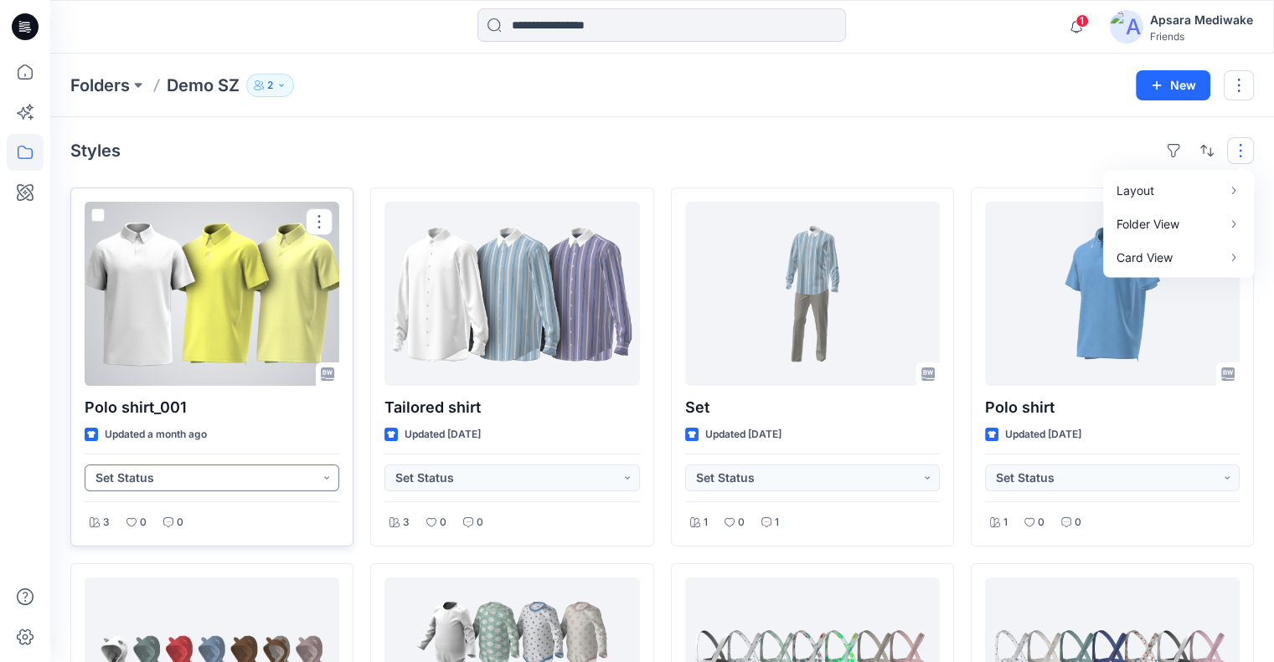
click at [331, 477] on button "Set Status" at bounding box center [212, 478] width 255 height 27
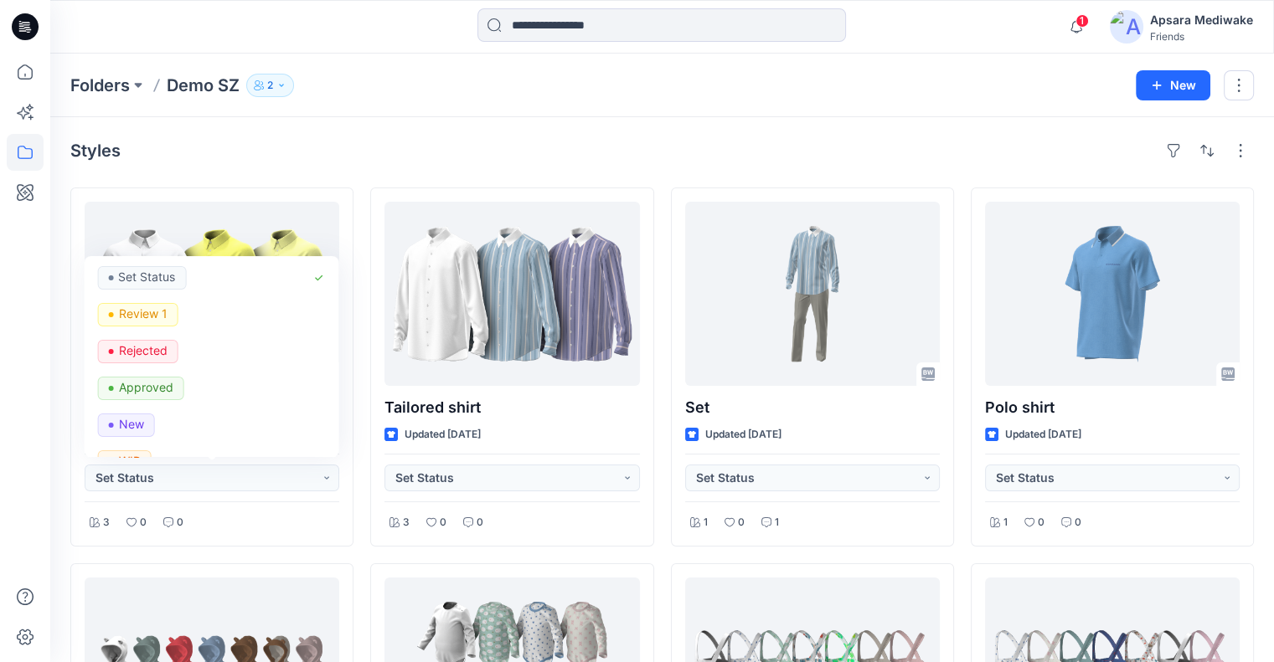
click at [561, 116] on div "Folders Demo SZ 2 New" at bounding box center [662, 86] width 1224 height 64
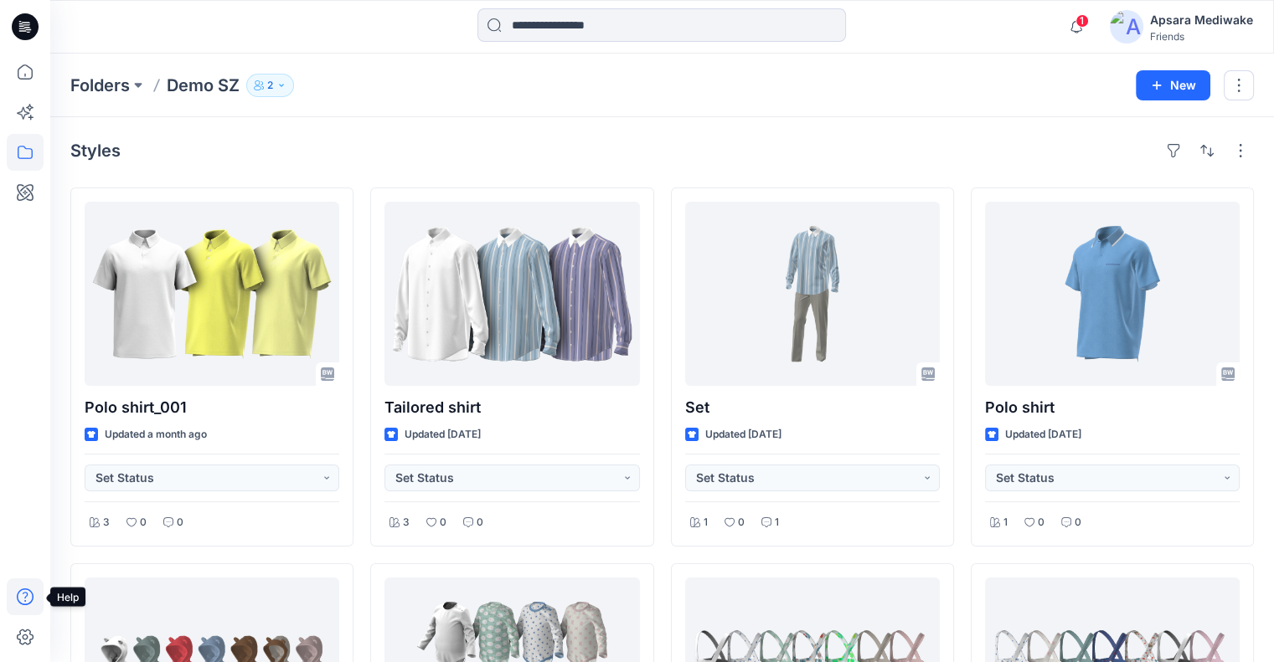
click at [27, 604] on icon at bounding box center [25, 597] width 17 height 17
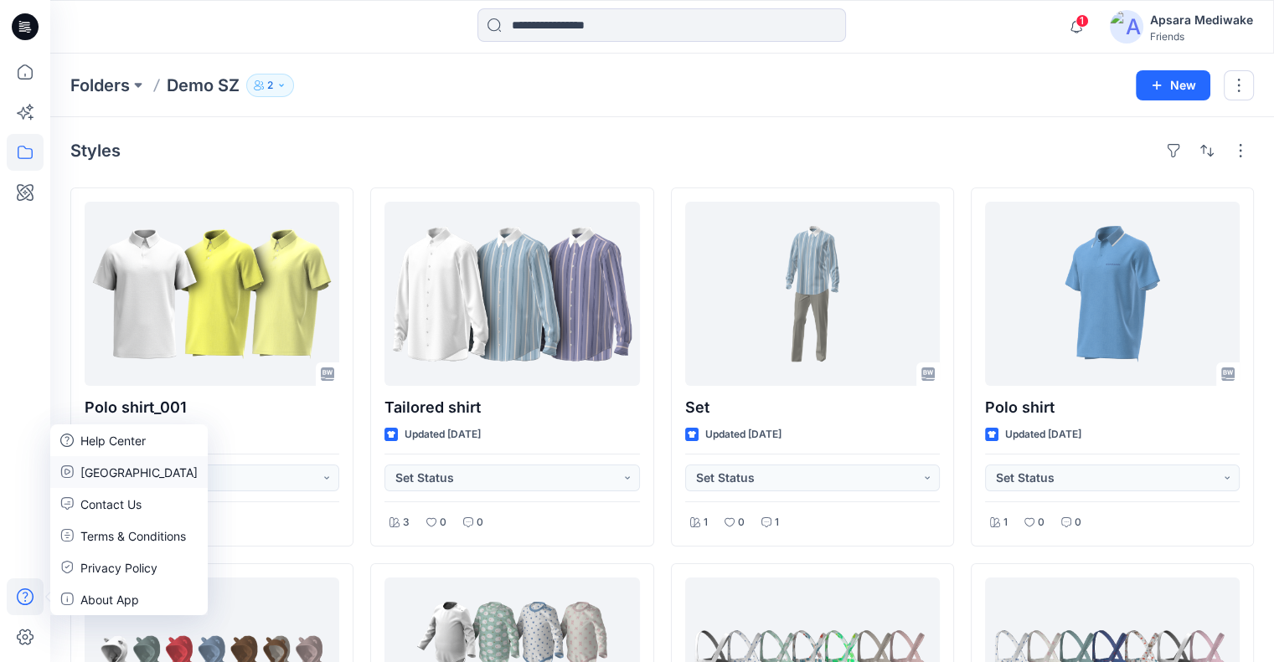
click at [131, 472] on p "BW University" at bounding box center [138, 473] width 117 height 18
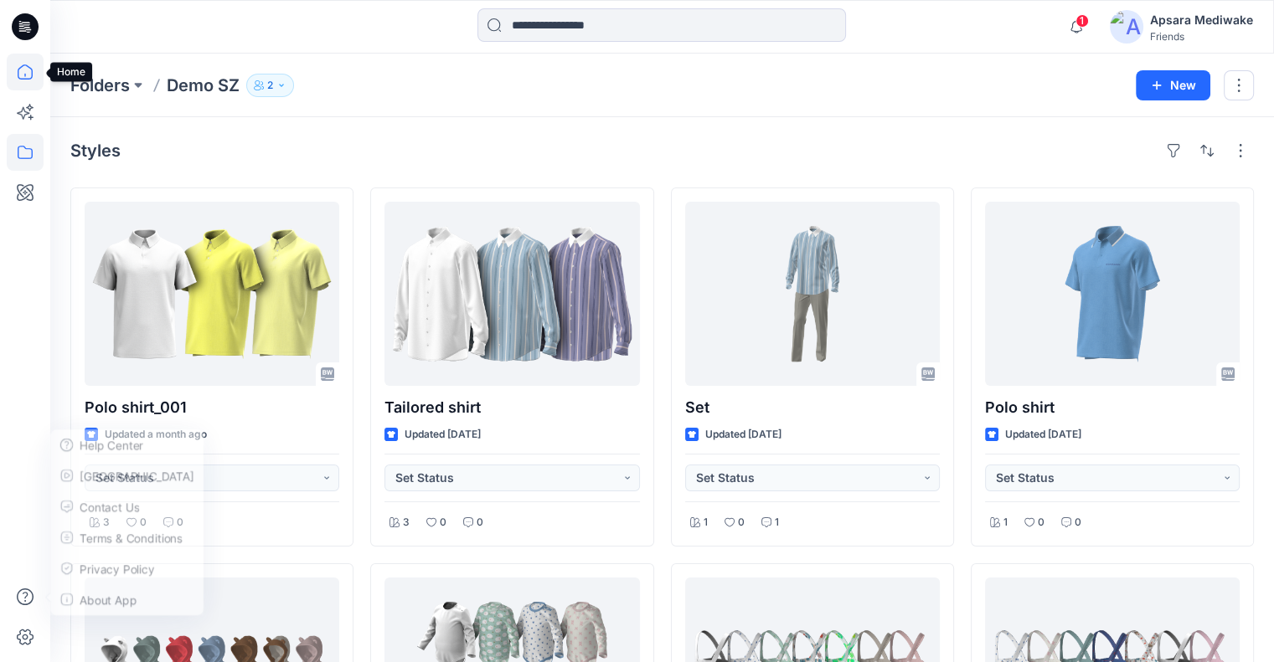
click at [24, 81] on icon at bounding box center [25, 72] width 37 height 37
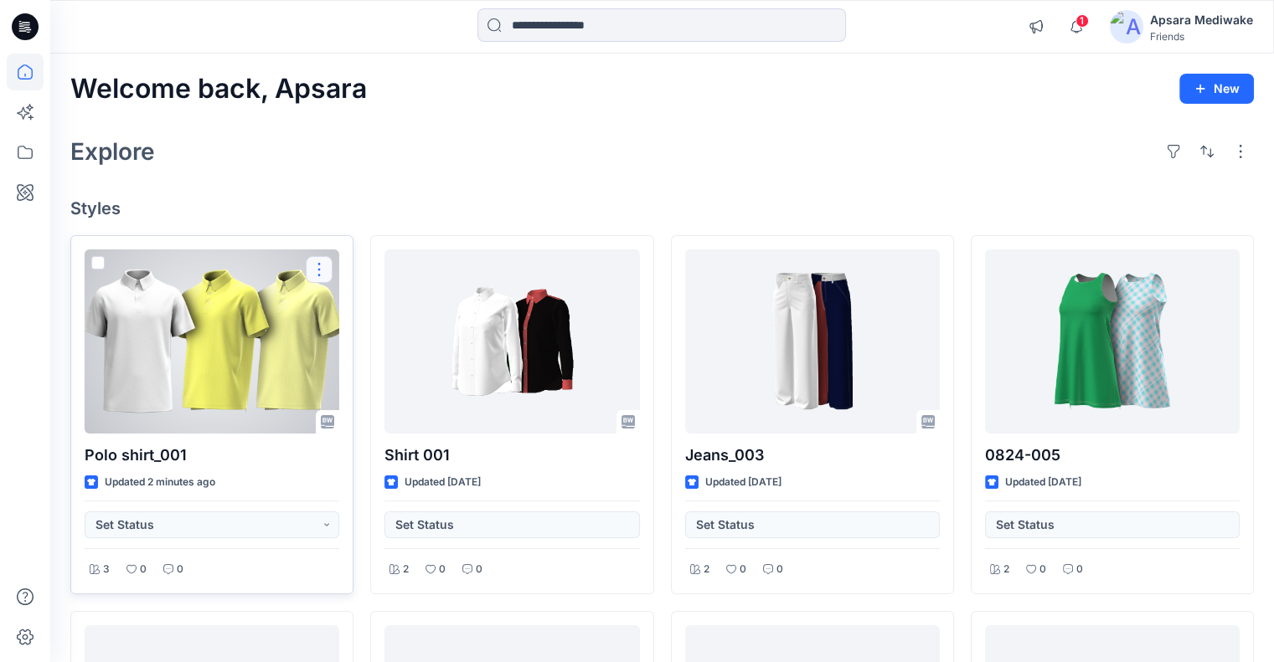
click at [320, 271] on button "button" at bounding box center [319, 269] width 27 height 27
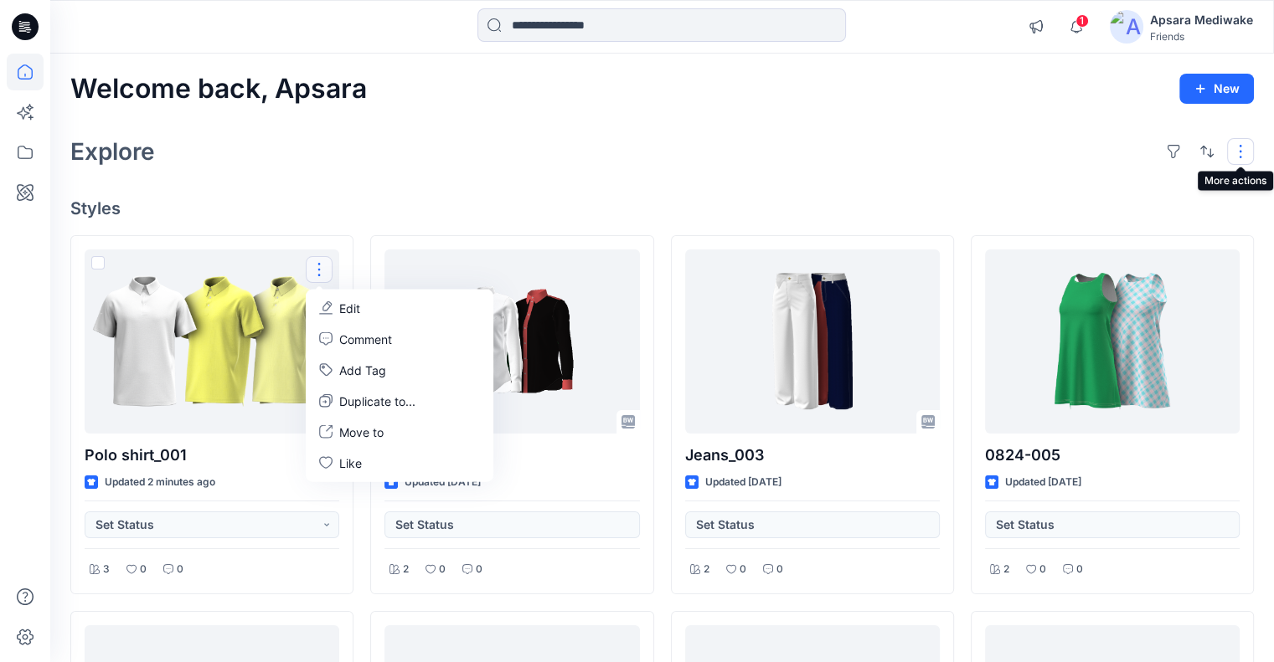
click at [1240, 153] on button "button" at bounding box center [1240, 151] width 27 height 27
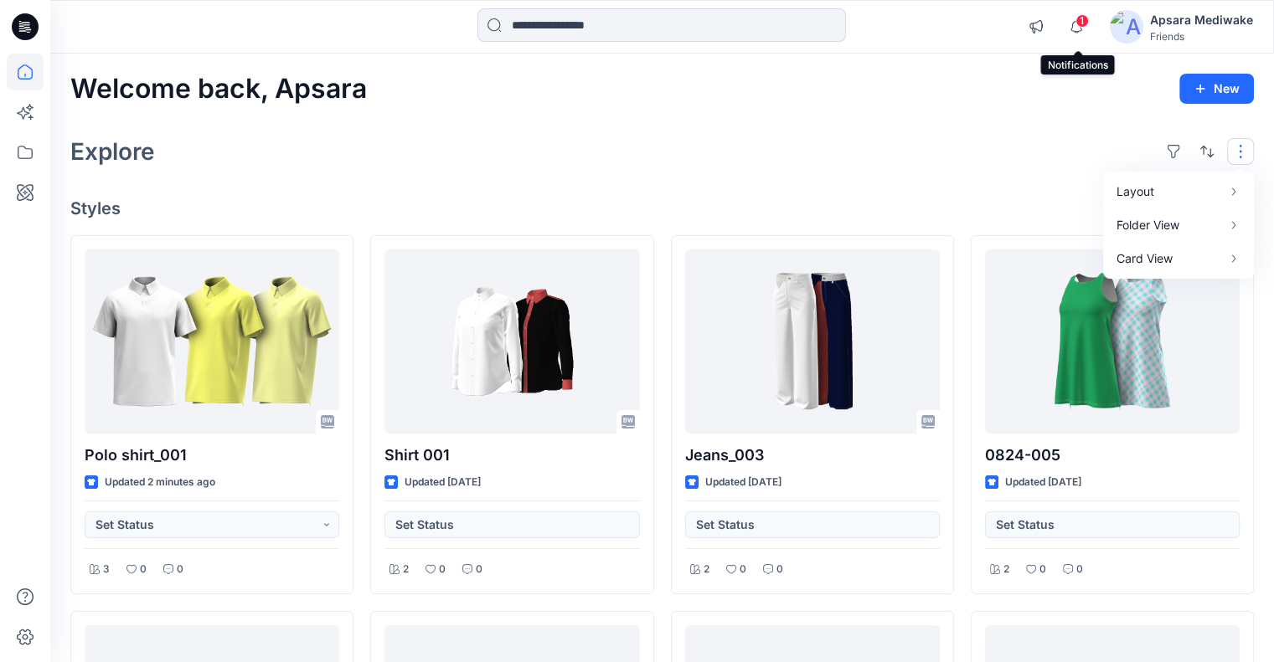
click at [1084, 26] on span "1" at bounding box center [1081, 20] width 13 height 13
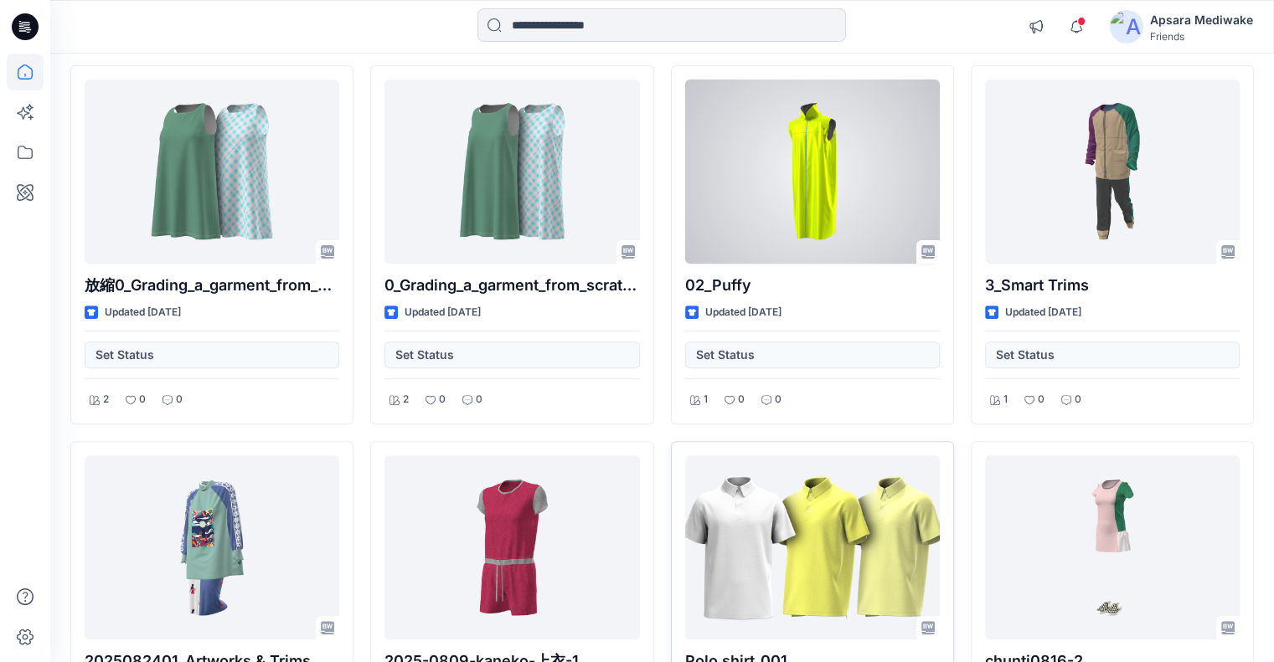
scroll to position [762, 0]
